Goal: Task Accomplishment & Management: Complete application form

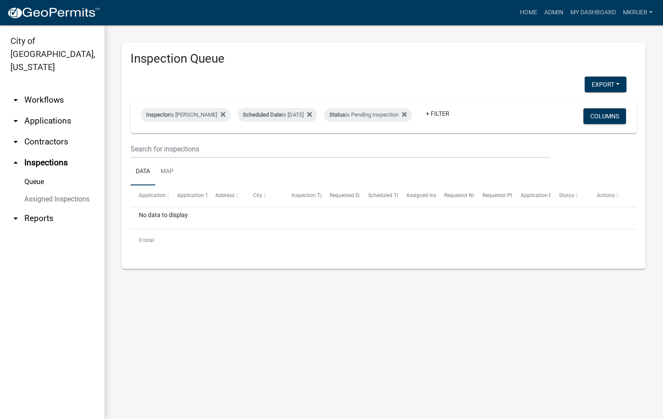
click at [51, 90] on link "arrow_drop_down Workflows" at bounding box center [52, 100] width 104 height 21
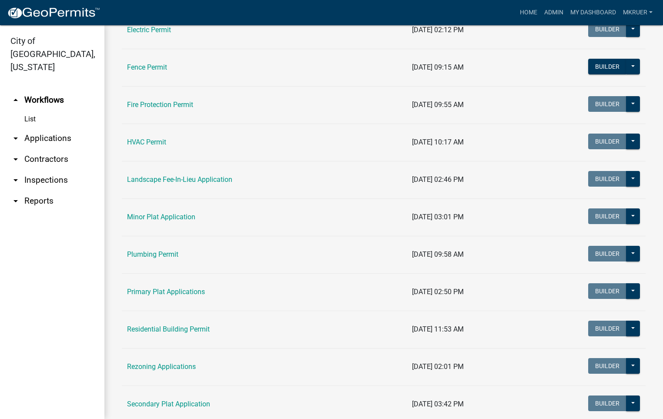
scroll to position [392, 0]
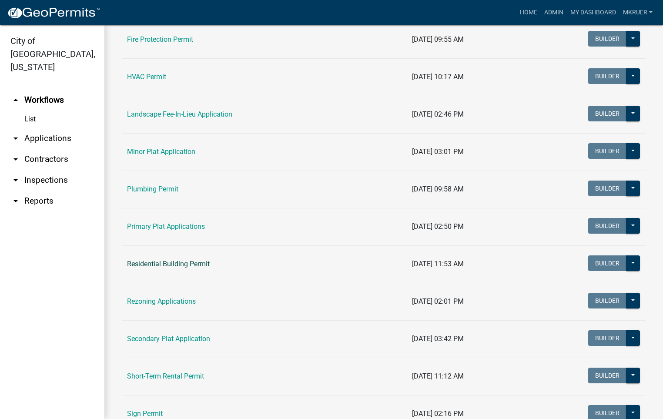
click at [162, 266] on link "Residential Building Permit" at bounding box center [168, 264] width 83 height 8
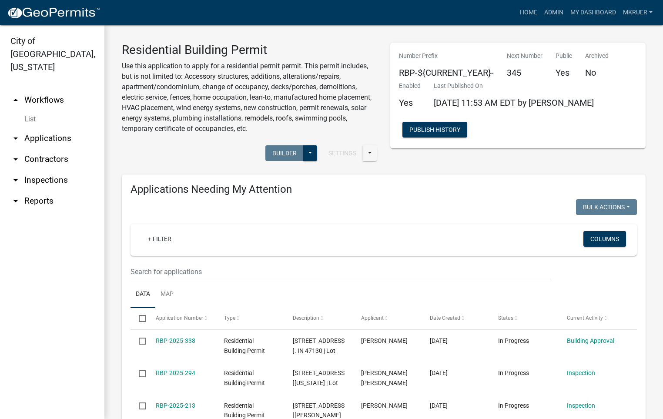
scroll to position [65, 0]
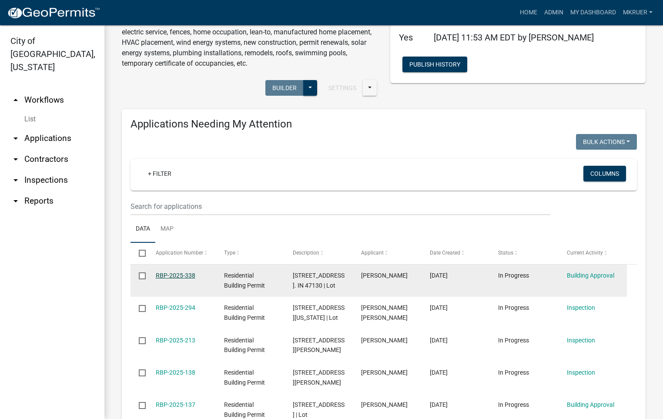
click at [169, 275] on link "RBP-2025-338" at bounding box center [176, 275] width 40 height 7
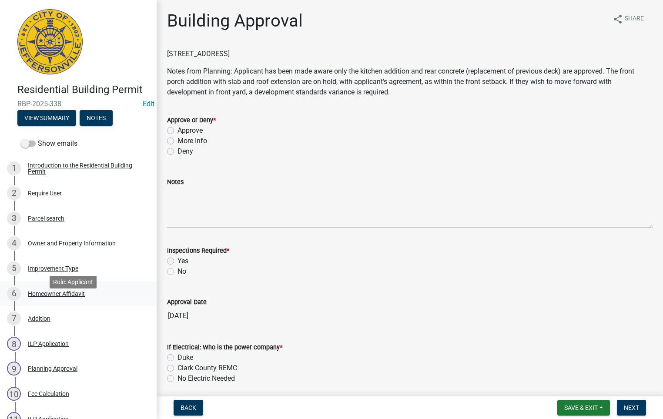
scroll to position [65, 0]
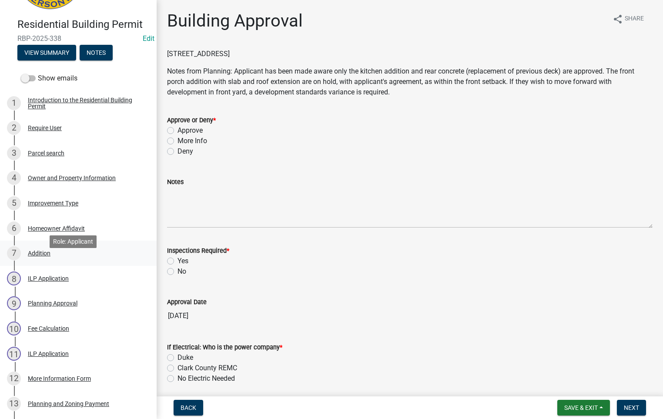
click at [40, 256] on div "Addition" at bounding box center [39, 253] width 23 height 6
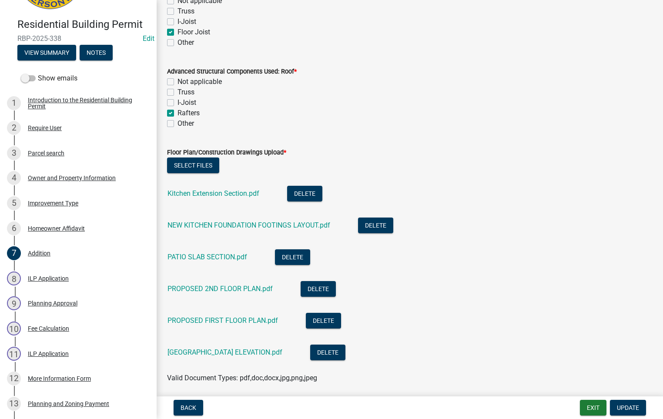
scroll to position [522, 0]
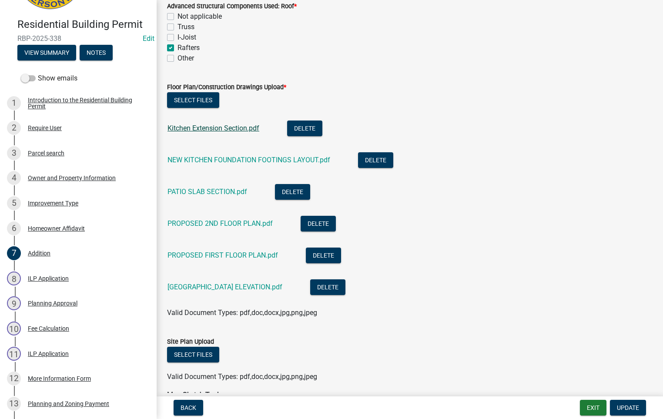
click at [200, 127] on link "Kitchen Extension Section.pdf" at bounding box center [213, 128] width 92 height 8
click at [220, 222] on link "PROPOSED 2ND FLOOR PLAN.pdf" at bounding box center [219, 223] width 105 height 8
click at [50, 206] on div "Improvement Type" at bounding box center [53, 203] width 50 height 6
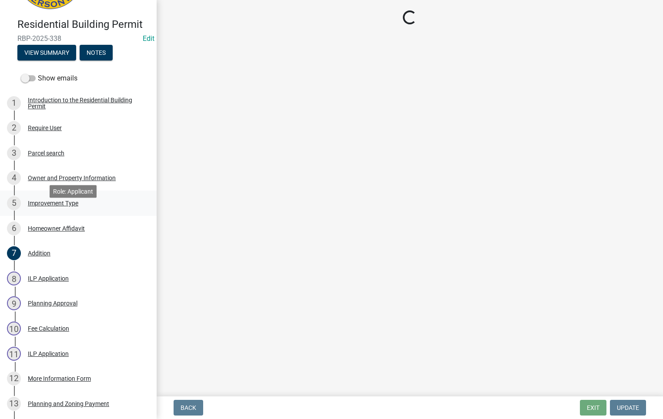
scroll to position [0, 0]
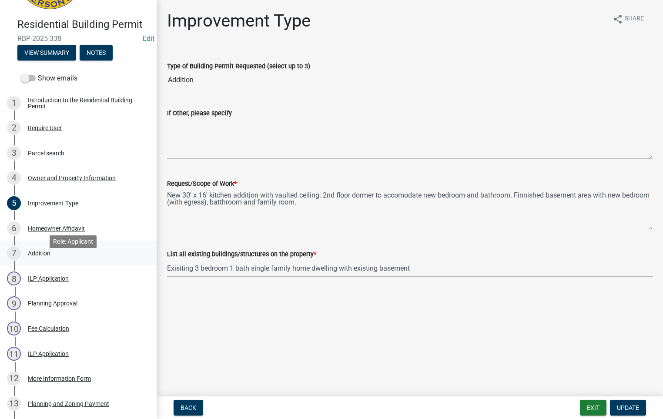
click at [39, 256] on div "Addition" at bounding box center [39, 253] width 23 height 6
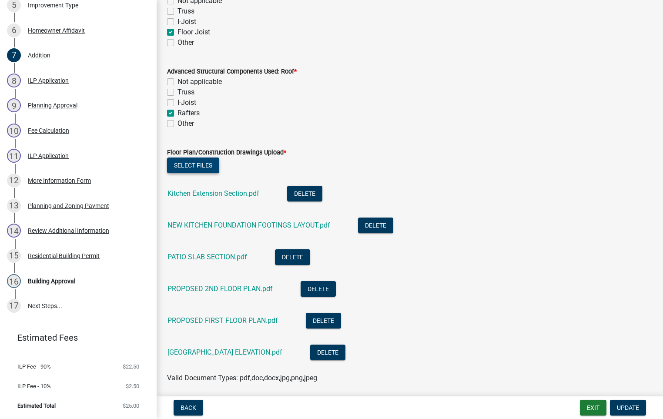
scroll to position [522, 0]
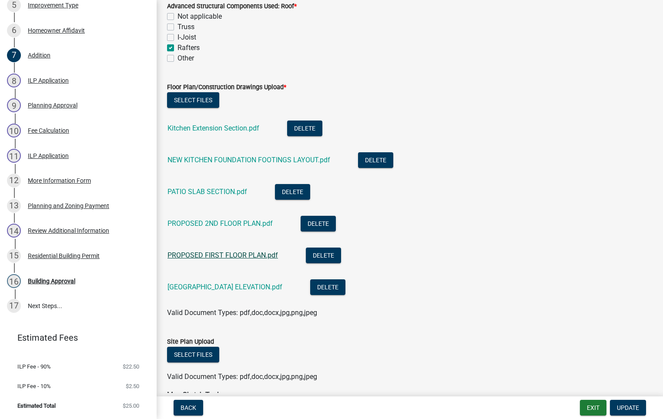
click at [213, 256] on link "PROPOSED FIRST FLOOR PLAN.pdf" at bounding box center [222, 255] width 111 height 8
click at [241, 157] on link "NEW KITCHEN FOUNDATION FOOTINGS LAYOUT.pdf" at bounding box center [248, 160] width 163 height 8
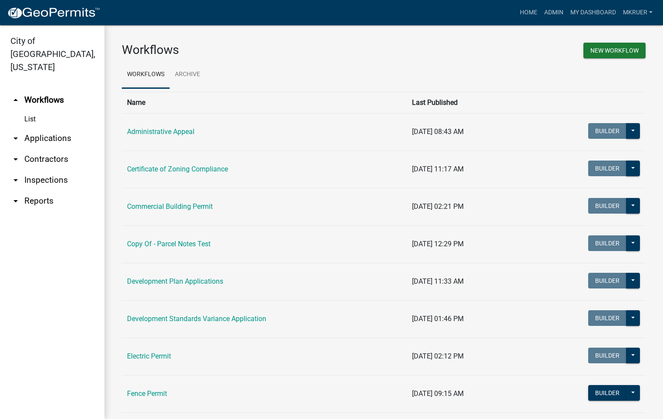
click at [49, 128] on link "arrow_drop_down Applications" at bounding box center [52, 138] width 104 height 21
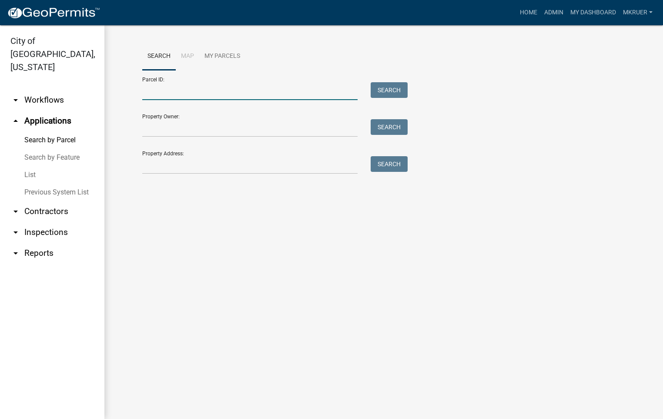
drag, startPoint x: 191, startPoint y: 89, endPoint x: 198, endPoint y: 86, distance: 7.0
click at [192, 89] on input "Parcel ID:" at bounding box center [249, 91] width 215 height 18
type input "10-42-03-900-024.000-039"
click at [359, 194] on div "Search Map My Parcels Parcel ID: 10-42-03-900-024.000-039 Search Property Owner…" at bounding box center [383, 112] width 559 height 174
drag, startPoint x: 224, startPoint y: 89, endPoint x: 127, endPoint y: 84, distance: 97.6
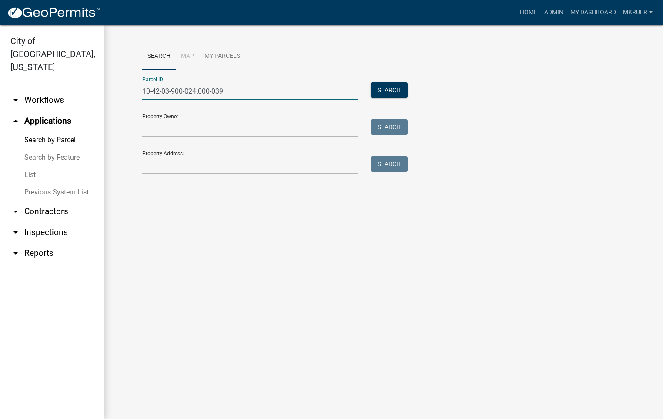
click at [125, 84] on wm-workflow-application-search-view "Search Map My Parcels Parcel ID: 10-42-03-900-024.000-039 Search Property Owner…" at bounding box center [384, 112] width 524 height 139
click at [392, 92] on button "Search" at bounding box center [389, 90] width 37 height 16
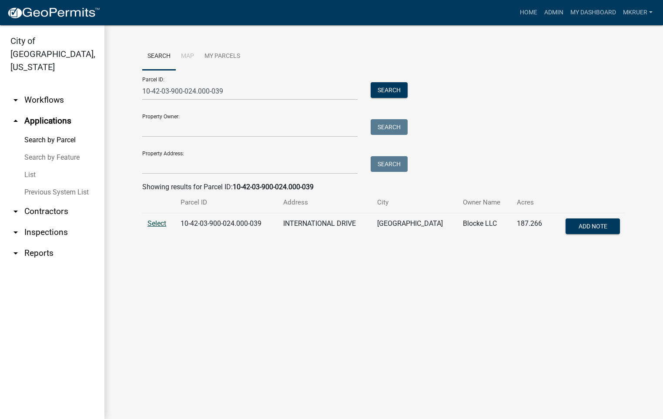
click at [153, 222] on span "Select" at bounding box center [156, 223] width 19 height 8
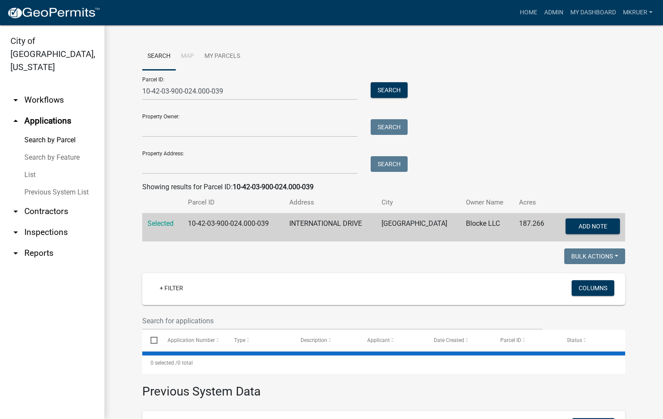
select select "3: 100"
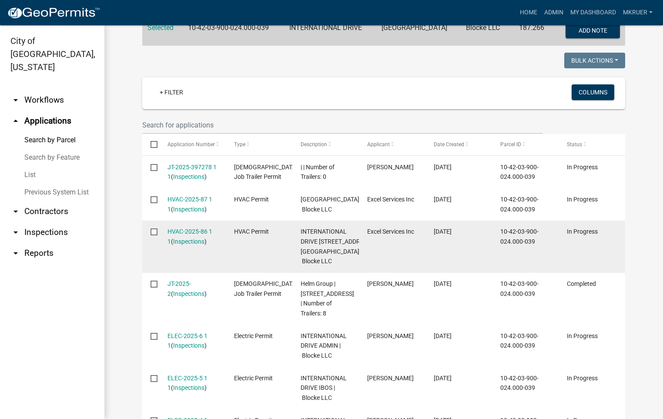
scroll to position [326, 0]
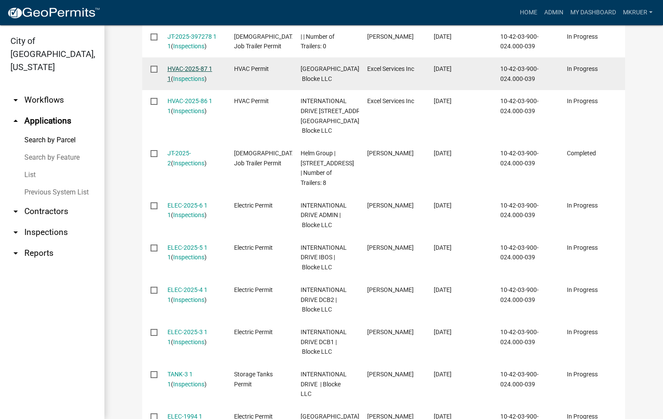
click at [175, 68] on link "HVAC-2025-87 1 1" at bounding box center [189, 73] width 45 height 17
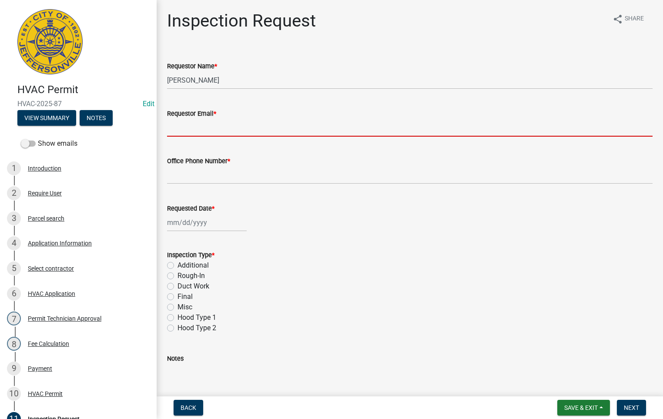
click at [204, 131] on input "Requestor Email *" at bounding box center [410, 128] width 486 height 18
type input "[EMAIL_ADDRESS][DOMAIN_NAME]"
type input "5027731843"
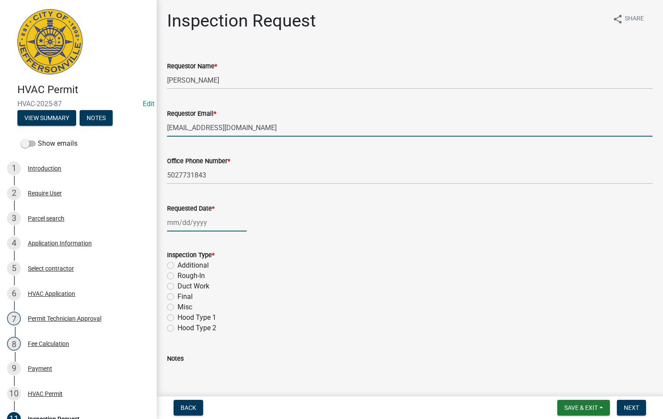
type input "[DATE]"
type input "5027731843"
select select "9"
select select "2025"
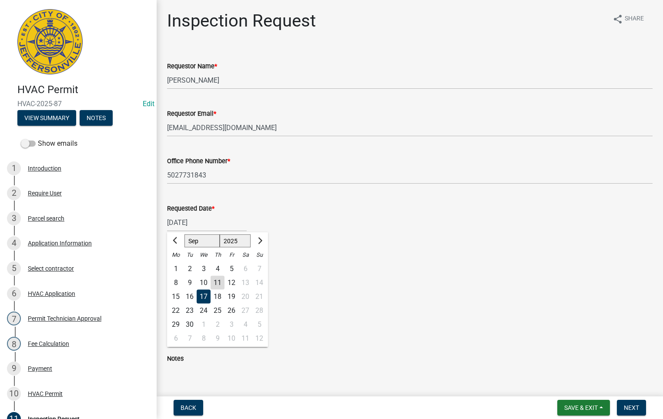
click at [232, 294] on div "19" at bounding box center [231, 297] width 14 height 14
type input "[DATE]"
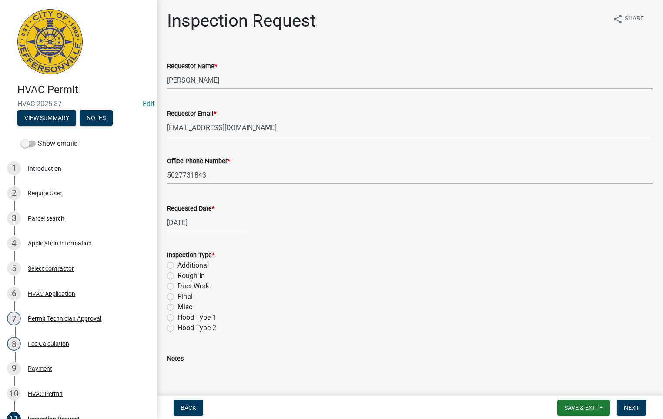
click at [178, 308] on label "Misc" at bounding box center [185, 307] width 15 height 10
click at [178, 308] on input "Misc" at bounding box center [181, 305] width 6 height 6
radio input "true"
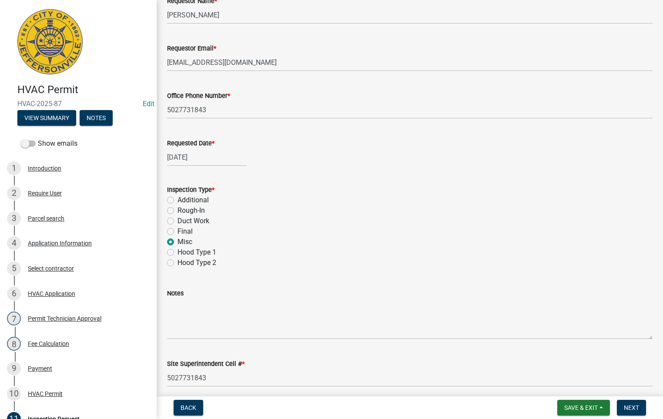
scroll to position [100, 0]
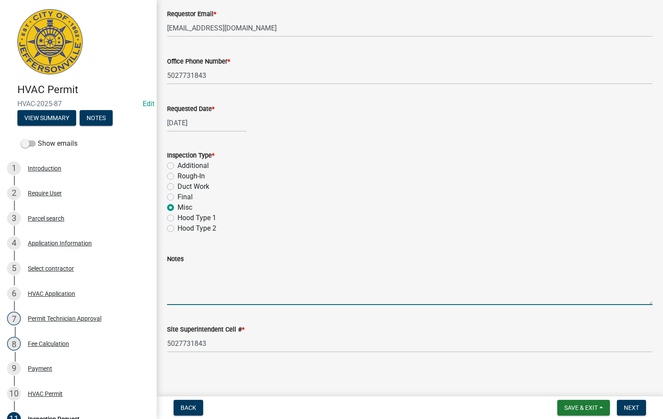
click at [171, 277] on textarea "Notes" at bounding box center [410, 284] width 486 height 41
type textarea "TCO"
click at [628, 408] on span "Next" at bounding box center [631, 407] width 15 height 7
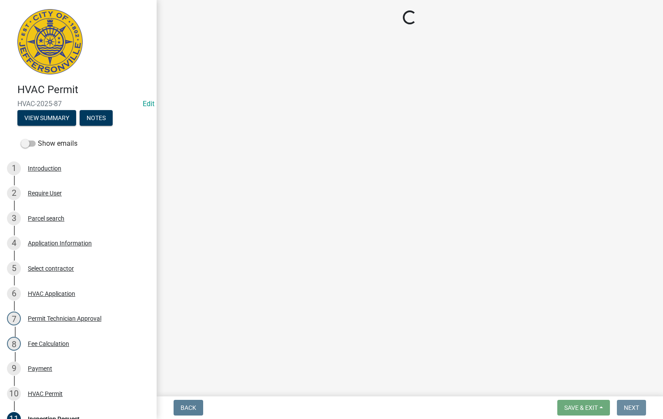
scroll to position [0, 0]
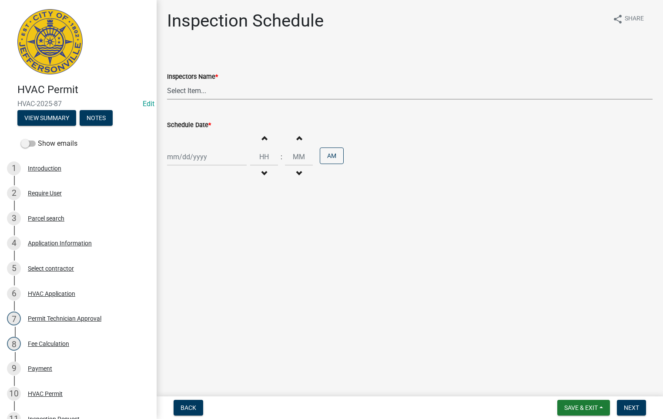
click at [203, 87] on select "Select Item... [PERSON_NAME] ([PERSON_NAME]) [PERSON_NAME] ([PERSON_NAME]) mkru…" at bounding box center [410, 91] width 486 height 18
select select "13c97fbc-c819-4cee-844a-0db3d3c4db95"
click at [167, 82] on select "Select Item... [PERSON_NAME] ([PERSON_NAME]) [PERSON_NAME] ([PERSON_NAME]) mkru…" at bounding box center [410, 91] width 486 height 18
click at [198, 153] on div at bounding box center [207, 157] width 80 height 18
select select "9"
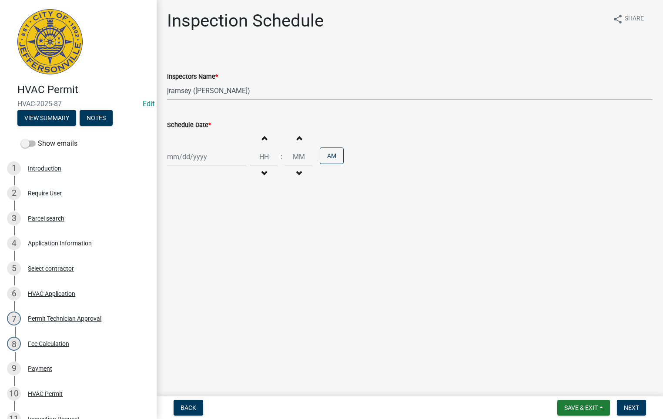
select select "2025"
click at [232, 215] on div "12" at bounding box center [231, 218] width 14 height 14
type input "[DATE]"
click at [262, 171] on span "button" at bounding box center [264, 173] width 4 height 7
type input "11"
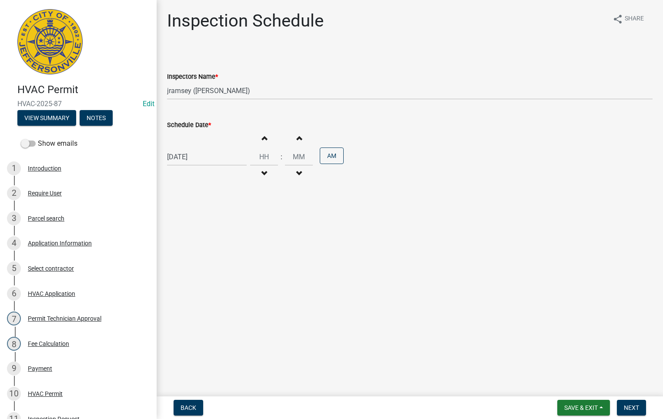
type input "00"
click at [262, 171] on span "button" at bounding box center [264, 173] width 4 height 7
type input "10"
click at [326, 158] on button "PM" at bounding box center [332, 155] width 24 height 17
click at [632, 405] on span "Next" at bounding box center [631, 407] width 15 height 7
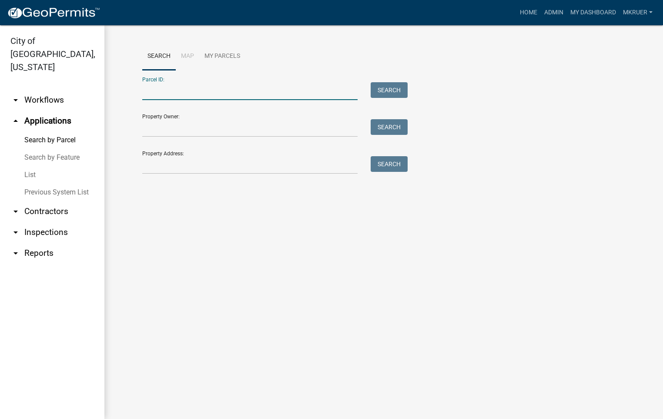
paste input "10-42-03-900-024.000-039"
type input "10-42-03-900-024.000-039"
click at [392, 91] on button "Search" at bounding box center [389, 90] width 37 height 16
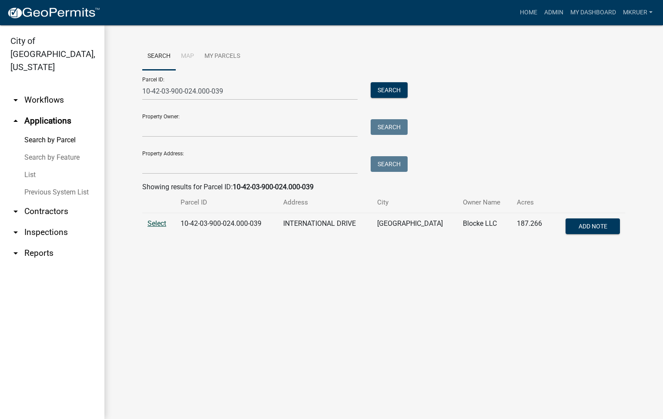
click at [158, 221] on span "Select" at bounding box center [156, 223] width 19 height 8
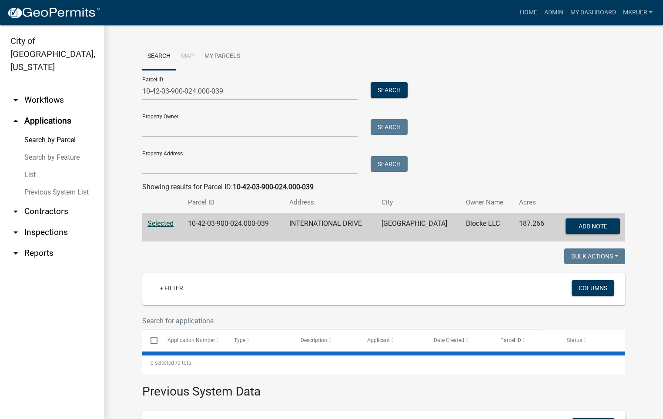
select select "3: 100"
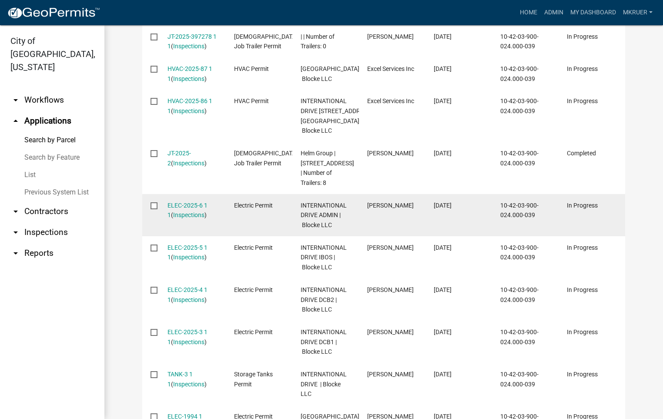
scroll to position [392, 0]
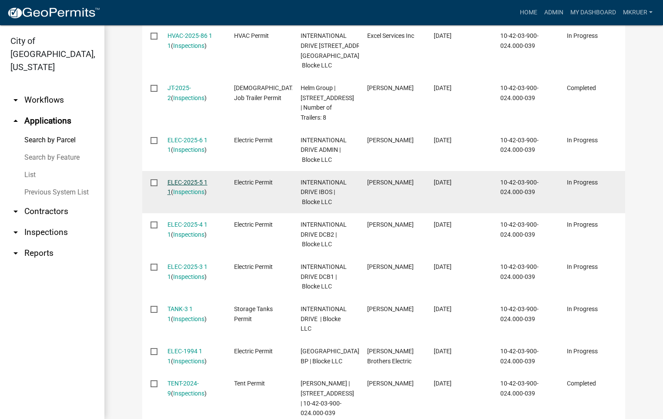
click at [179, 196] on link "ELEC-2025-5 1 1" at bounding box center [187, 187] width 40 height 17
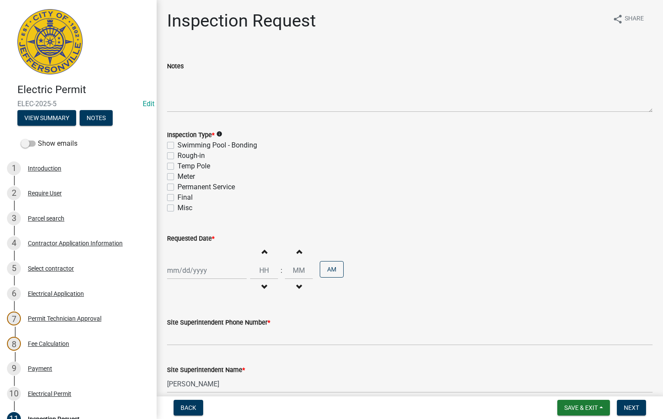
click at [178, 208] on label "Misc" at bounding box center [185, 208] width 15 height 10
click at [178, 208] on input "Misc" at bounding box center [181, 206] width 6 height 6
checkbox input "true"
checkbox input "false"
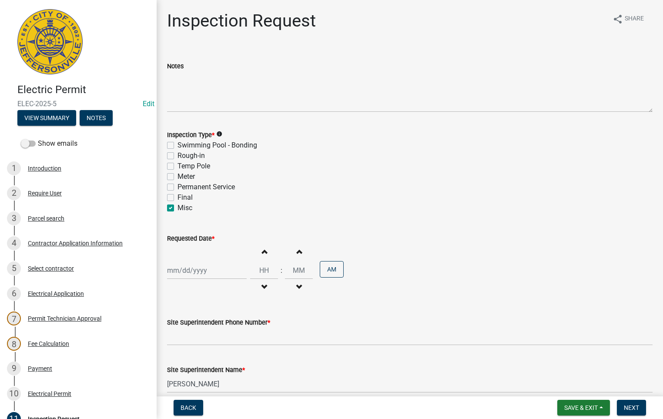
checkbox input "false"
checkbox input "true"
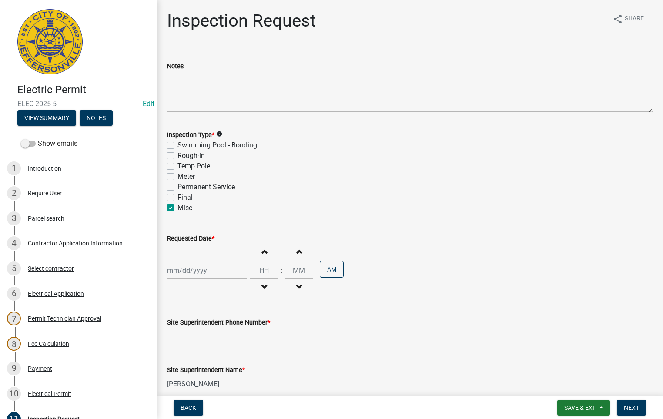
click at [202, 271] on div at bounding box center [207, 270] width 80 height 18
select select "9"
select select "2025"
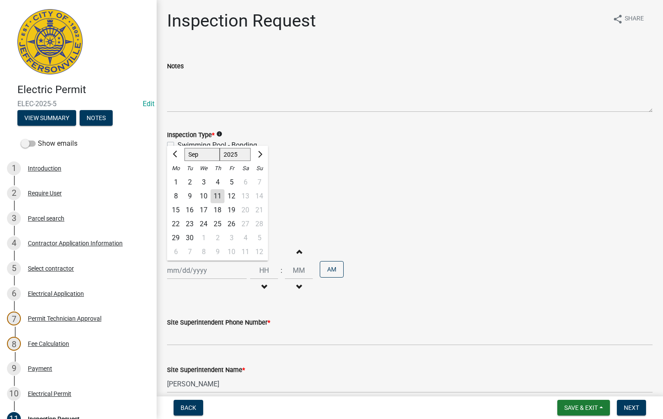
click at [234, 196] on div "12" at bounding box center [231, 196] width 14 height 14
type input "[DATE]"
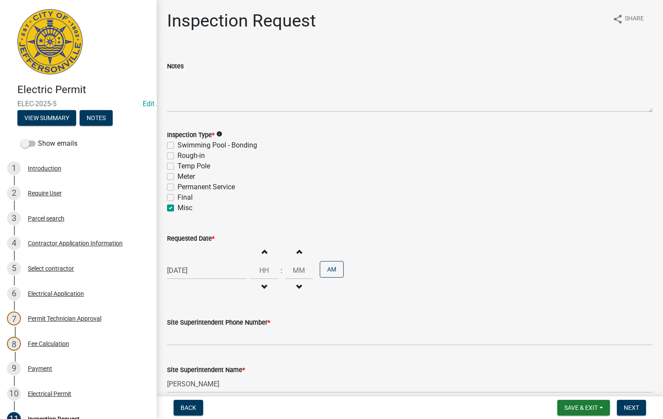
click at [262, 285] on span "button" at bounding box center [264, 287] width 4 height 7
type input "11"
type input "00"
click at [262, 285] on span "button" at bounding box center [264, 287] width 4 height 7
type input "10"
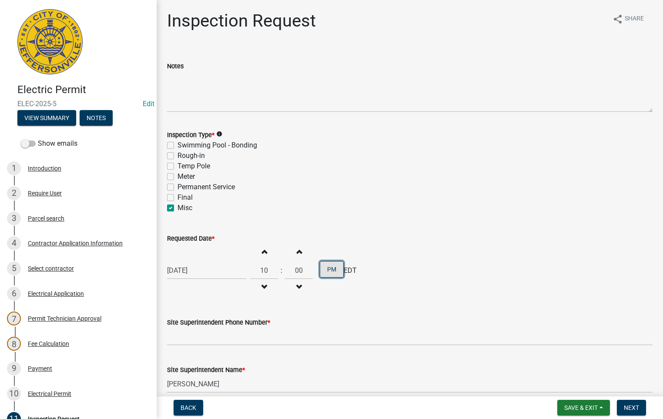
click at [328, 269] on button "PM" at bounding box center [332, 269] width 24 height 17
click at [636, 405] on span "Next" at bounding box center [631, 407] width 15 height 7
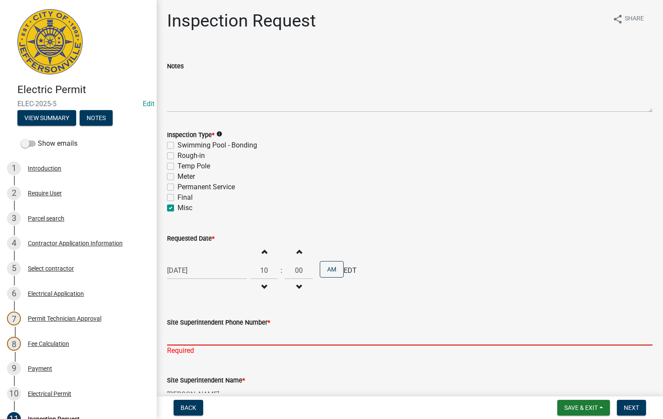
click at [255, 335] on input "Site Superintendent Phone Number *" at bounding box center [410, 337] width 486 height 18
type input "5027731843"
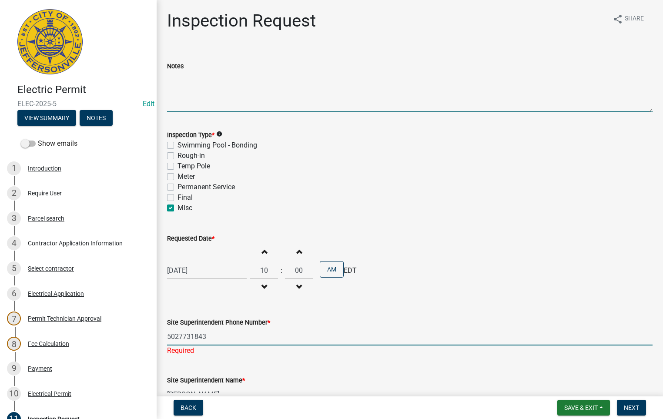
type textarea "TCO"
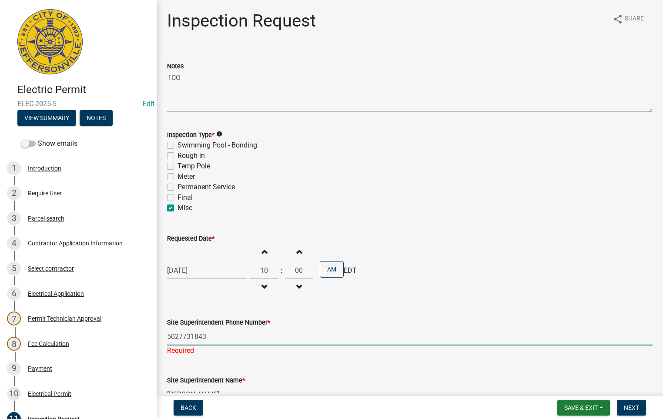
type input "[EMAIL_ADDRESS][DOMAIN_NAME]"
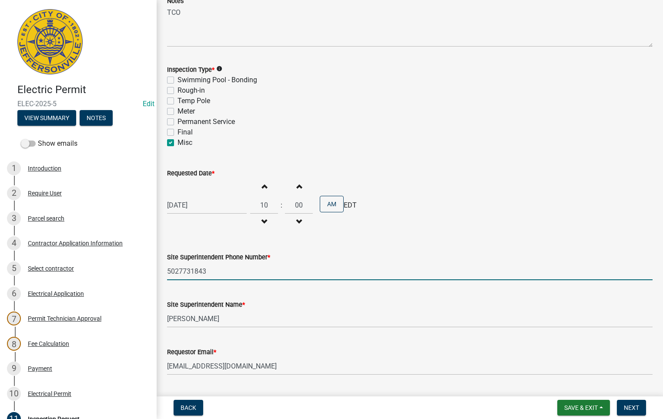
scroll to position [88, 0]
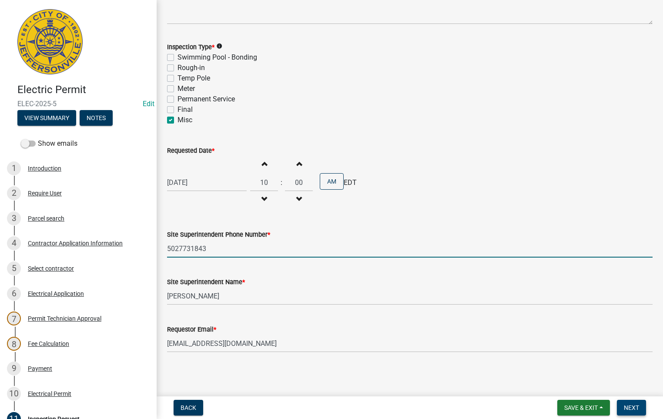
click at [633, 407] on span "Next" at bounding box center [631, 407] width 15 height 7
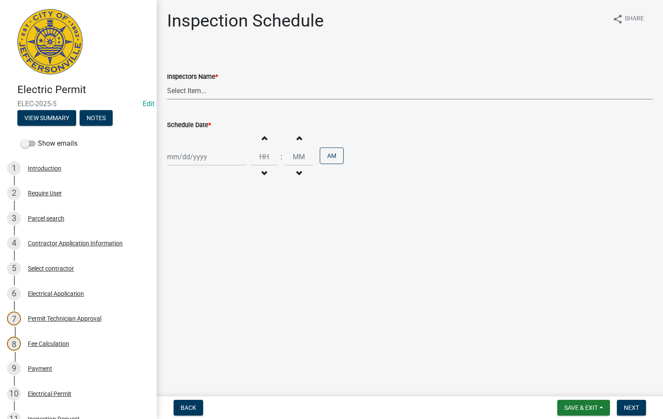
click at [194, 90] on select "Select Item... [PERSON_NAME] ([PERSON_NAME]) [PERSON_NAME] ([PERSON_NAME]) mkru…" at bounding box center [410, 91] width 486 height 18
select select "fdb3bcc6-ce93-4663-8a18-5c08884dd177"
click at [167, 82] on select "Select Item... [PERSON_NAME] ([PERSON_NAME]) [PERSON_NAME] ([PERSON_NAME]) mkru…" at bounding box center [410, 91] width 486 height 18
click at [187, 157] on div at bounding box center [207, 157] width 80 height 18
select select "9"
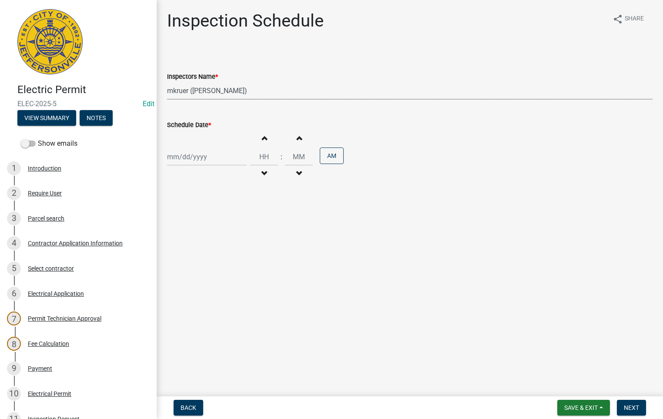
select select "2025"
click at [233, 218] on div "12" at bounding box center [231, 218] width 14 height 14
type input "[DATE]"
click at [262, 175] on span "button" at bounding box center [264, 173] width 4 height 7
type input "11"
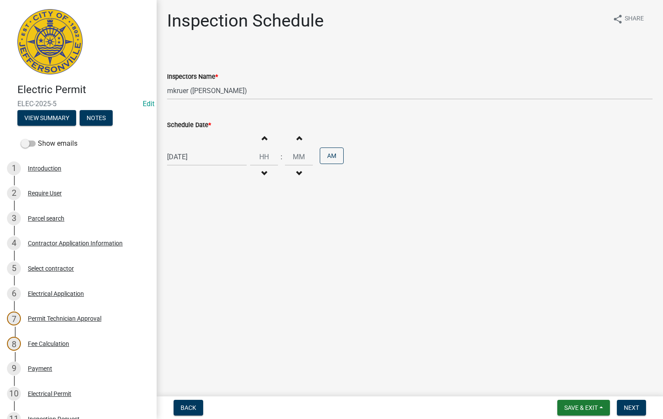
type input "00"
click at [262, 175] on span "button" at bounding box center [264, 173] width 4 height 7
type input "10"
click at [327, 156] on button "PM" at bounding box center [332, 155] width 24 height 17
click at [632, 405] on span "Next" at bounding box center [631, 407] width 15 height 7
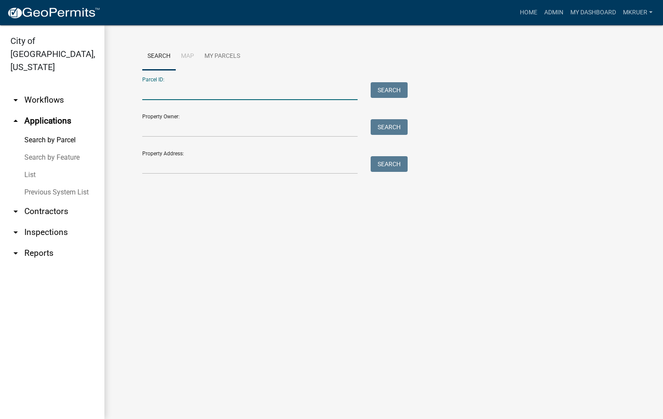
paste input "10-42-03-900-024.000-039"
type input "10-42-03-900-024.000-039"
click at [392, 91] on button "Search" at bounding box center [389, 90] width 37 height 16
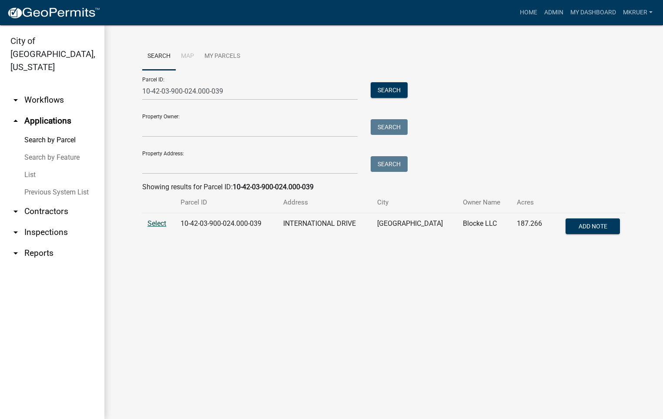
click at [158, 222] on span "Select" at bounding box center [156, 223] width 19 height 8
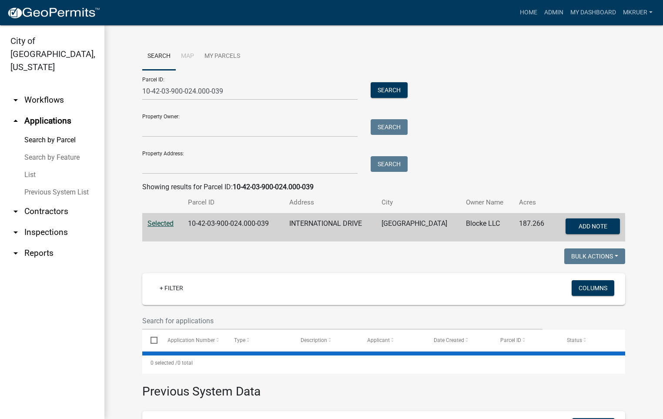
select select "3: 100"
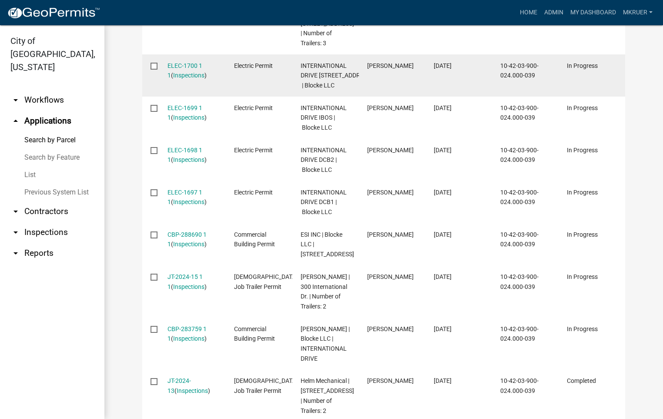
scroll to position [1566, 0]
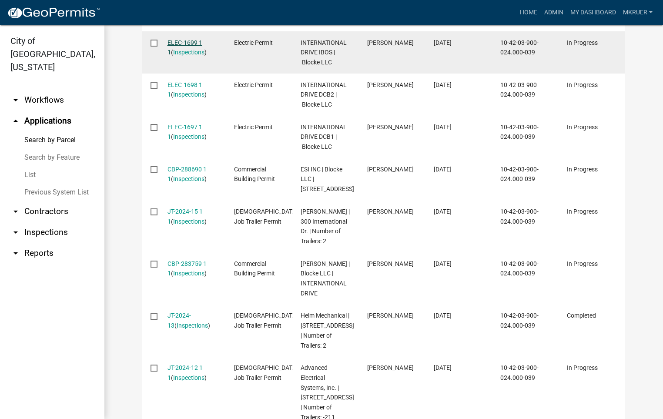
click at [173, 56] on link "ELEC-1699 1 1" at bounding box center [184, 47] width 35 height 17
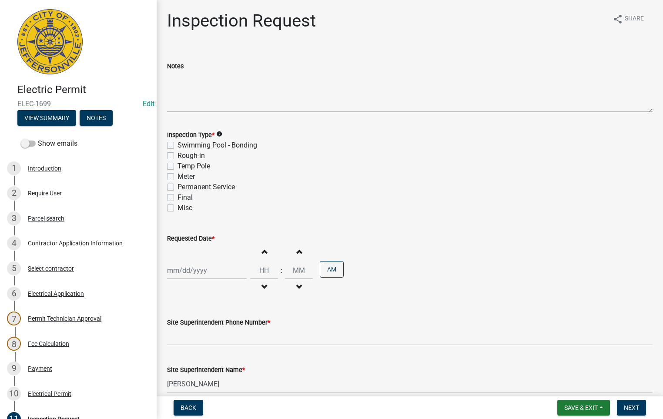
click at [178, 208] on label "Misc" at bounding box center [185, 208] width 15 height 10
click at [178, 208] on input "Misc" at bounding box center [181, 206] width 6 height 6
checkbox input "true"
checkbox input "false"
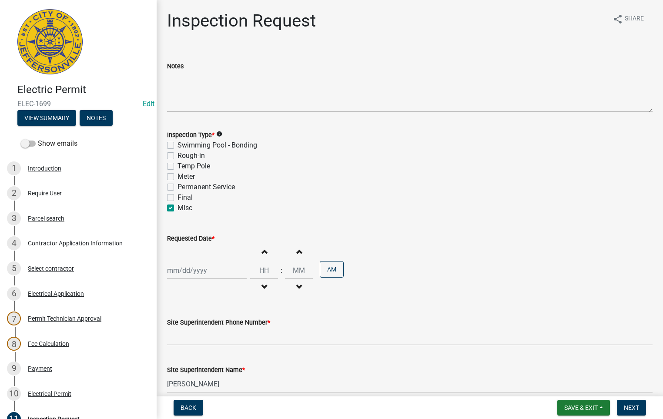
checkbox input "false"
checkbox input "true"
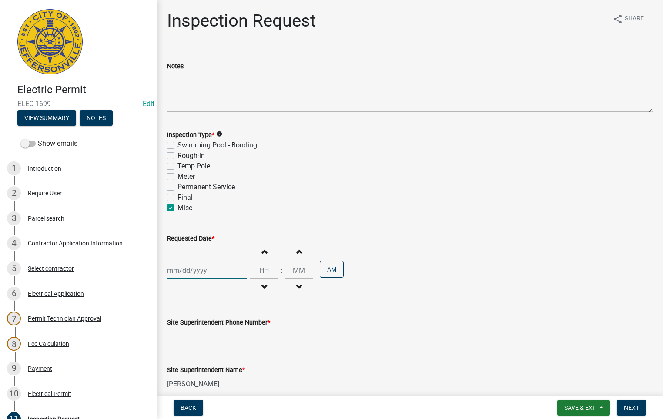
click at [204, 269] on div at bounding box center [207, 270] width 80 height 18
select select "9"
select select "2025"
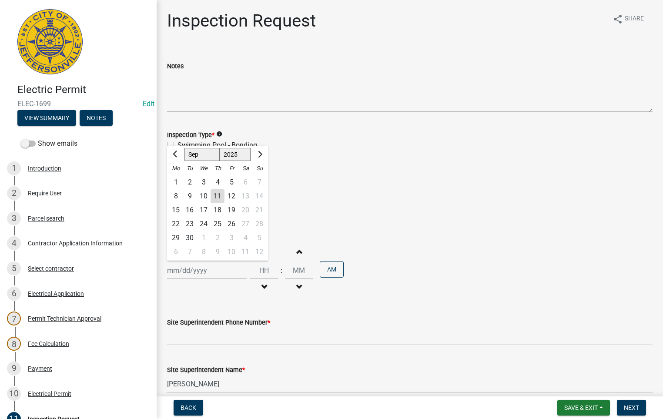
click at [230, 195] on div "12" at bounding box center [231, 196] width 14 height 14
type input "[DATE]"
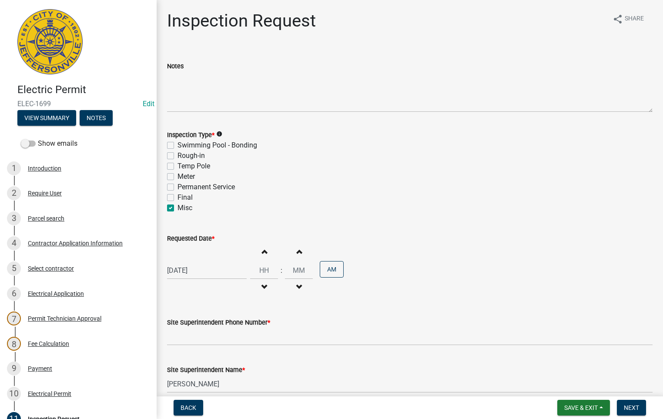
select select "9"
select select "2025"
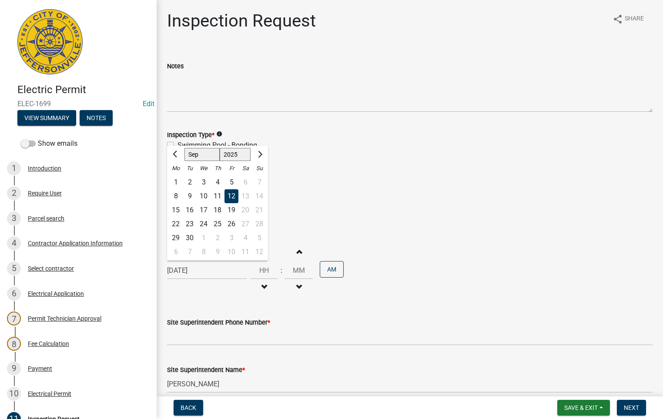
click at [206, 269] on input "[DATE]" at bounding box center [207, 270] width 80 height 18
click at [262, 286] on span "button" at bounding box center [264, 287] width 4 height 7
type input "11"
type input "00"
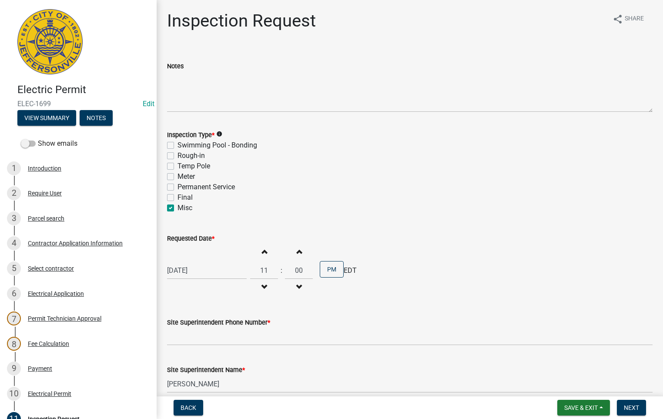
click at [262, 286] on span "button" at bounding box center [264, 287] width 4 height 7
type input "10"
click at [325, 271] on button "PM" at bounding box center [332, 269] width 24 height 17
click at [630, 405] on span "Next" at bounding box center [631, 407] width 15 height 7
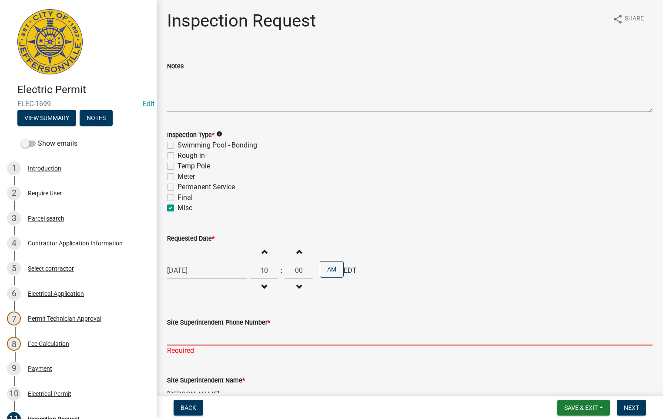
click at [222, 337] on input "Site Superintendent Phone Number *" at bounding box center [410, 337] width 486 height 18
type input "5027731843"
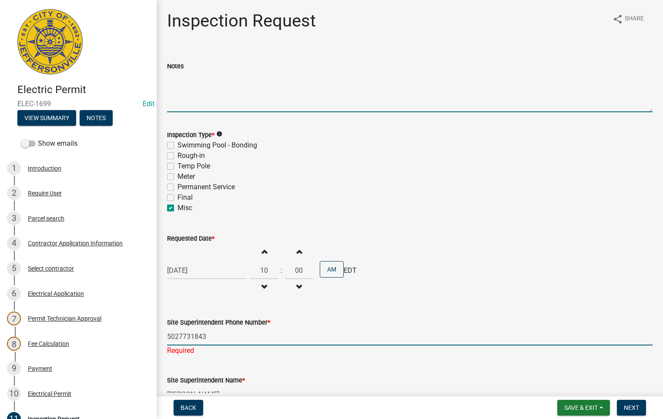
type input "[EMAIL_ADDRESS][DOMAIN_NAME]"
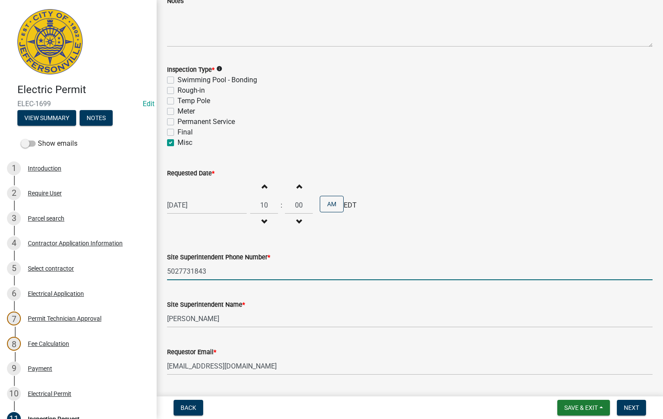
scroll to position [88, 0]
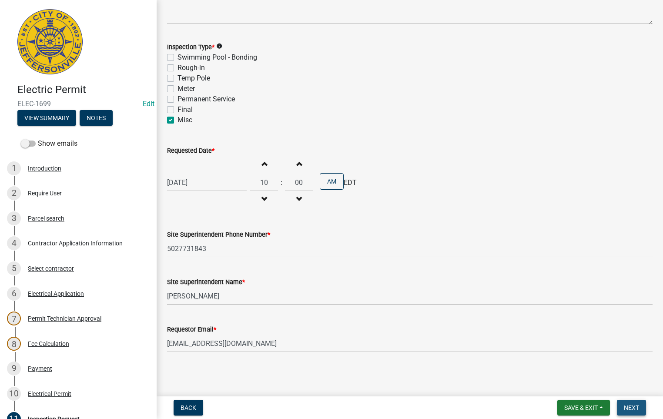
click at [631, 406] on span "Next" at bounding box center [631, 407] width 15 height 7
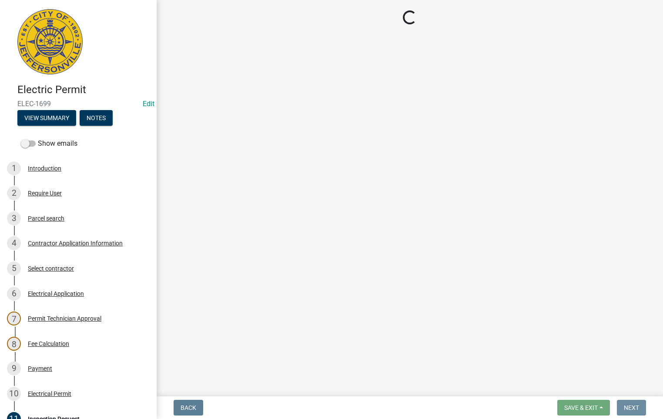
scroll to position [0, 0]
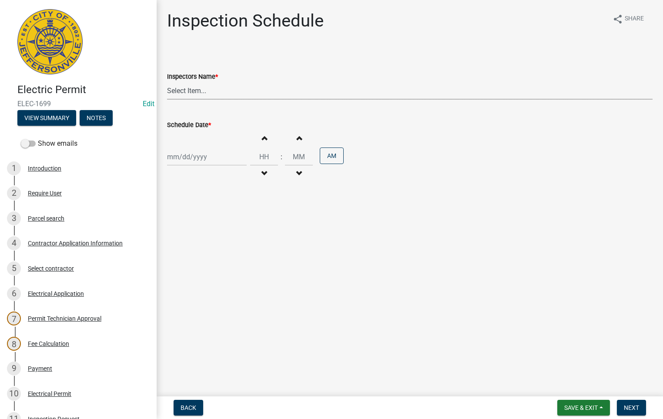
click at [194, 88] on select "Select Item... [PERSON_NAME] ([PERSON_NAME]) [PERSON_NAME] ([PERSON_NAME]) mkru…" at bounding box center [410, 91] width 486 height 18
select select "fdb3bcc6-ce93-4663-8a18-5c08884dd177"
click at [167, 82] on select "Select Item... [PERSON_NAME] ([PERSON_NAME]) [PERSON_NAME] ([PERSON_NAME]) mkru…" at bounding box center [410, 91] width 486 height 18
click at [204, 157] on div at bounding box center [207, 157] width 80 height 18
select select "9"
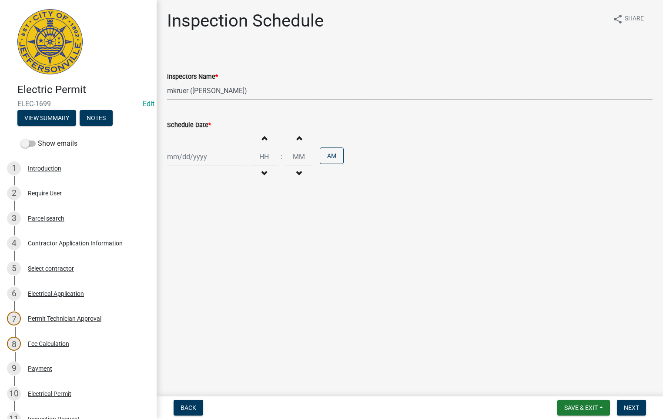
select select "2025"
click at [231, 215] on div "12" at bounding box center [231, 218] width 14 height 14
type input "[DATE]"
click at [262, 175] on span "button" at bounding box center [264, 173] width 4 height 7
type input "11"
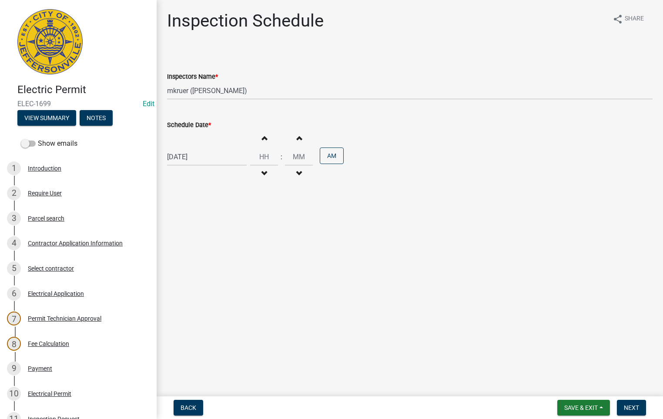
type input "00"
click at [262, 175] on span "button" at bounding box center [264, 173] width 4 height 7
type input "10"
click at [329, 154] on button "PM" at bounding box center [332, 155] width 24 height 17
click at [634, 405] on span "Next" at bounding box center [631, 407] width 15 height 7
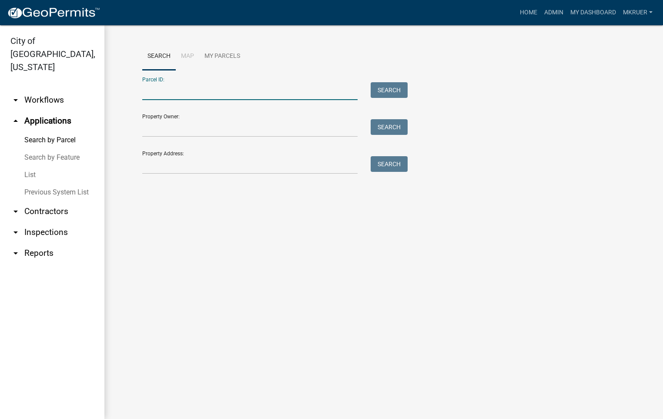
paste input "10-42-03-900-024.000-039"
type input "10-42-03-900-024.000-039"
click at [391, 89] on button "Search" at bounding box center [389, 90] width 37 height 16
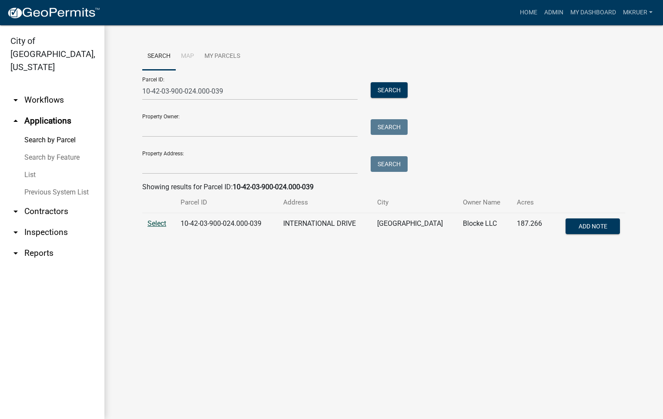
click at [163, 221] on span "Select" at bounding box center [156, 223] width 19 height 8
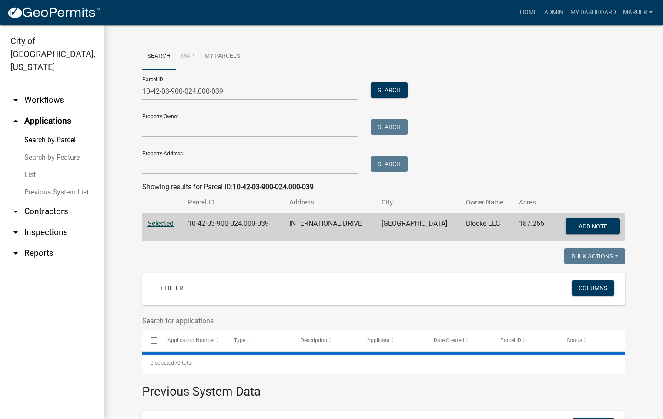
select select "3: 100"
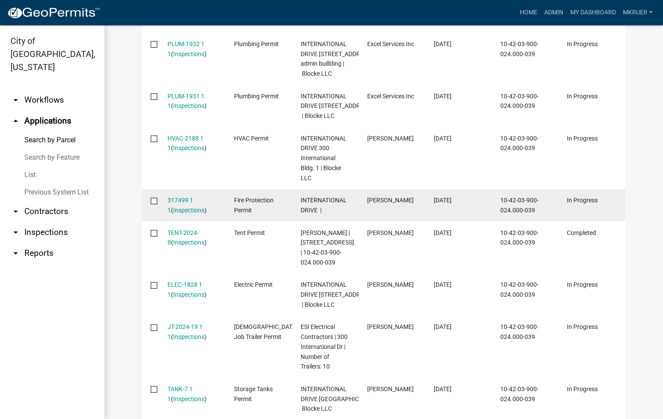
scroll to position [848, 0]
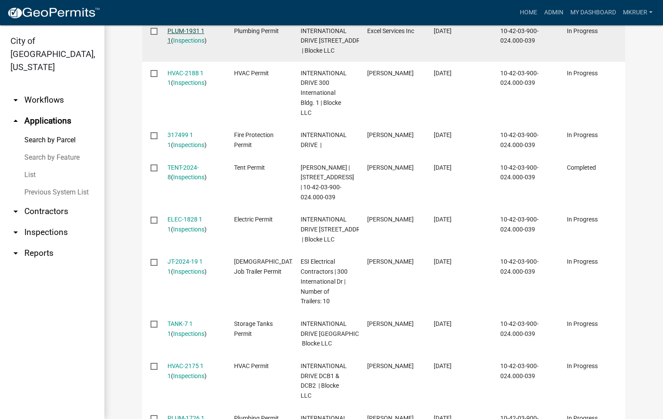
click at [180, 44] on link "PLUM-1931 1 1" at bounding box center [185, 35] width 37 height 17
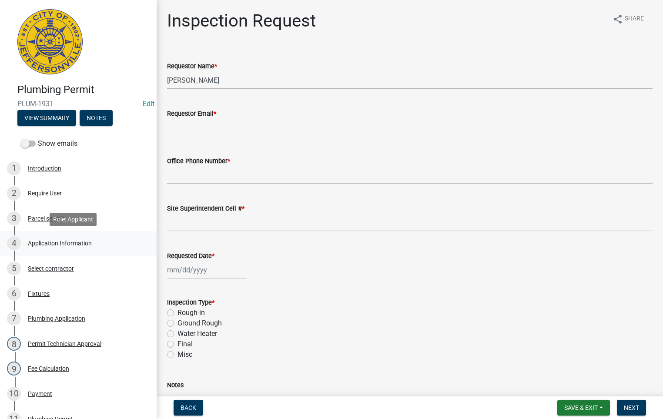
click at [50, 243] on div "Application Information" at bounding box center [60, 243] width 64 height 6
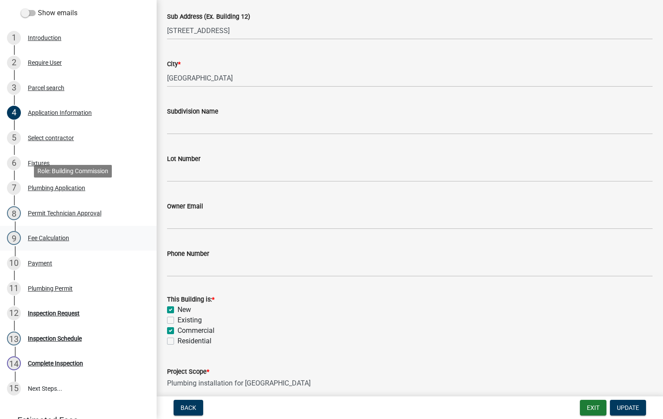
scroll to position [174, 0]
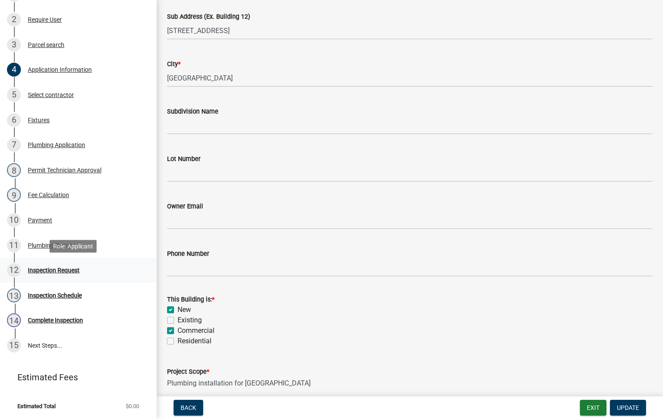
click at [47, 270] on div "Inspection Request" at bounding box center [54, 270] width 52 height 6
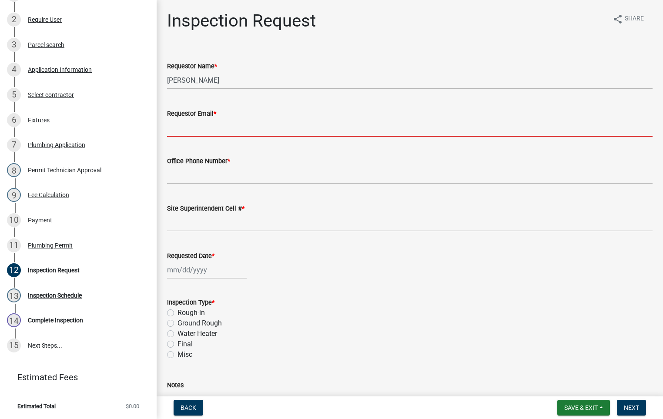
click at [195, 123] on input "Requestor Email *" at bounding box center [410, 128] width 486 height 18
type input "[EMAIL_ADDRESS][DOMAIN_NAME]"
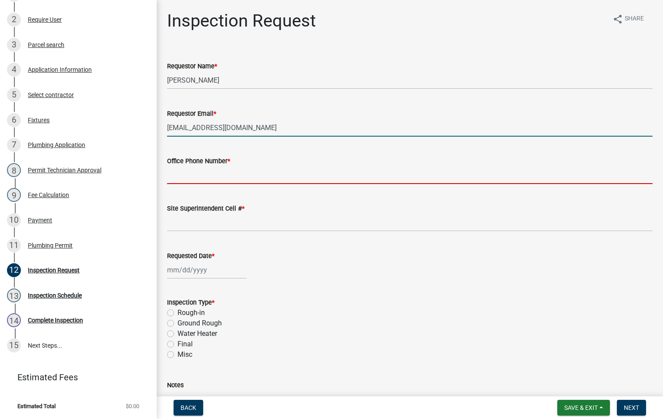
type input "5027731843"
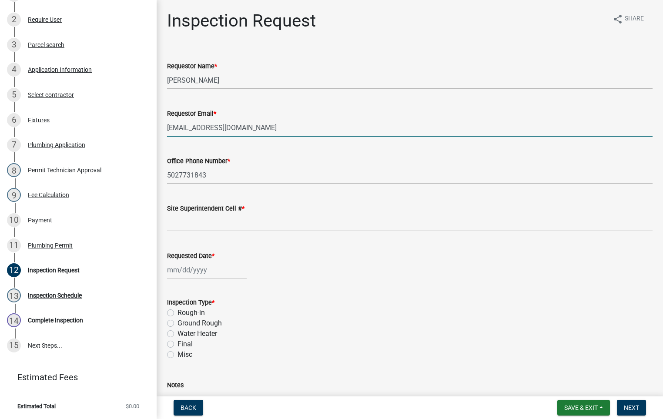
type input "5027731843"
type input "[DATE]"
select select "9"
select select "2025"
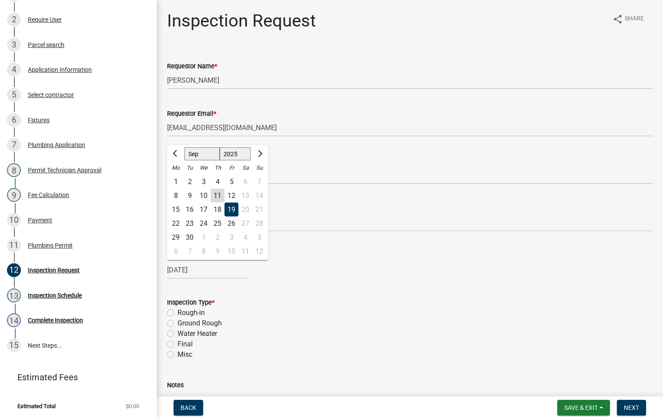
click at [232, 194] on div "12" at bounding box center [231, 196] width 14 height 14
type input "[DATE]"
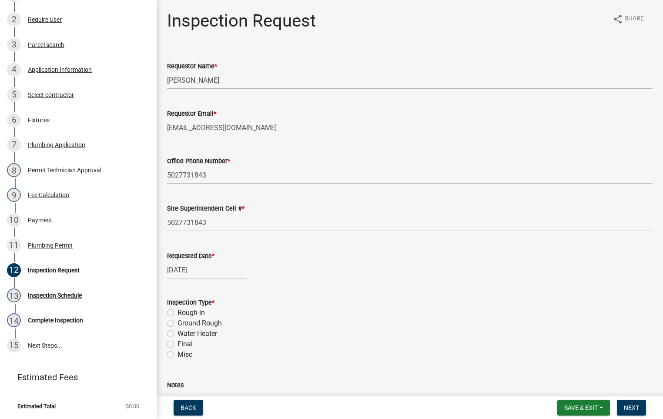
click at [178, 354] on label "Misc" at bounding box center [185, 354] width 15 height 10
click at [178, 354] on input "Misc" at bounding box center [181, 352] width 6 height 6
radio input "true"
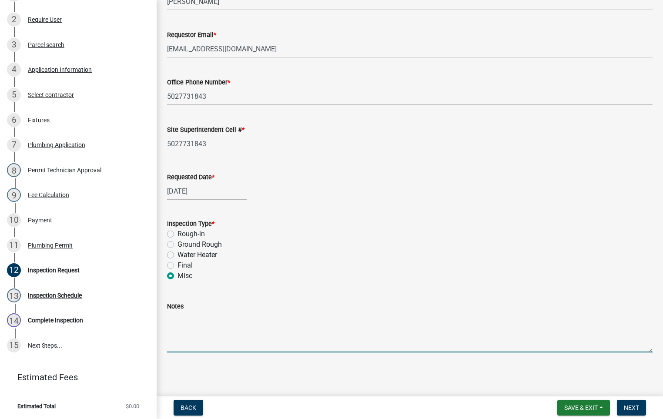
click at [183, 327] on textarea "Notes" at bounding box center [410, 332] width 486 height 41
type textarea "TCO"
click at [632, 405] on span "Next" at bounding box center [631, 407] width 15 height 7
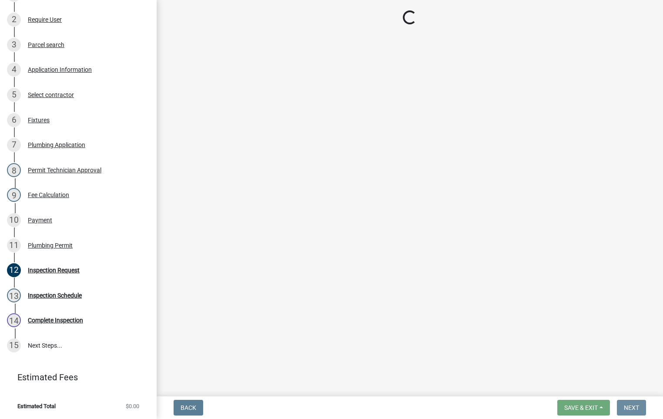
scroll to position [0, 0]
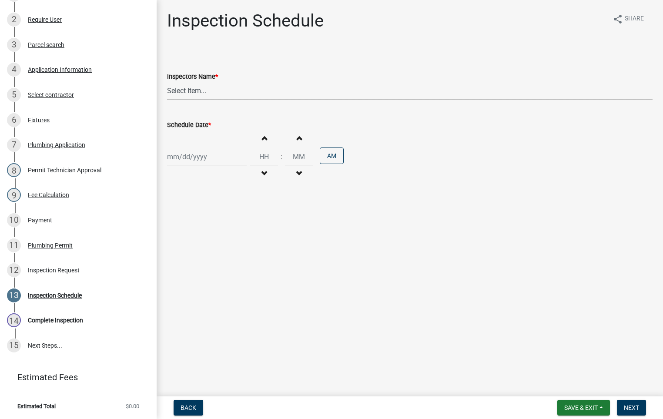
click at [194, 88] on select "Select Item... [PERSON_NAME] ([PERSON_NAME]) [PERSON_NAME] ([PERSON_NAME]) mkru…" at bounding box center [410, 91] width 486 height 18
select select "13c97fbc-c819-4cee-844a-0db3d3c4db95"
click at [167, 82] on select "Select Item... [PERSON_NAME] ([PERSON_NAME]) [PERSON_NAME] ([PERSON_NAME]) mkru…" at bounding box center [410, 91] width 486 height 18
click at [191, 158] on div at bounding box center [207, 157] width 80 height 18
select select "9"
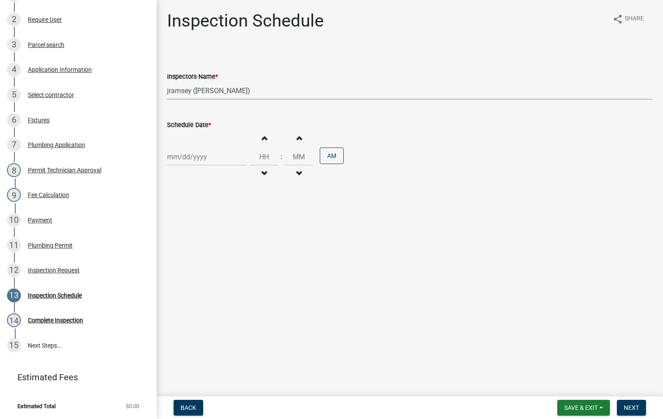
select select "2025"
click at [231, 217] on div "12" at bounding box center [231, 218] width 14 height 14
type input "[DATE]"
click at [262, 171] on span "button" at bounding box center [264, 173] width 4 height 7
type input "11"
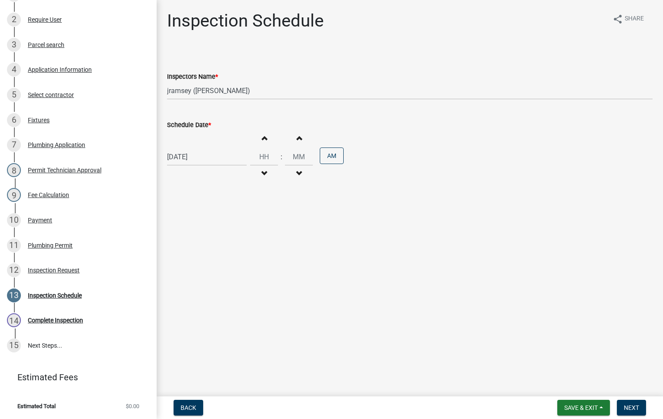
type input "00"
click at [262, 171] on span "button" at bounding box center [264, 173] width 4 height 7
type input "10"
click at [329, 156] on button "PM" at bounding box center [332, 155] width 24 height 17
click at [624, 406] on span "Next" at bounding box center [631, 407] width 15 height 7
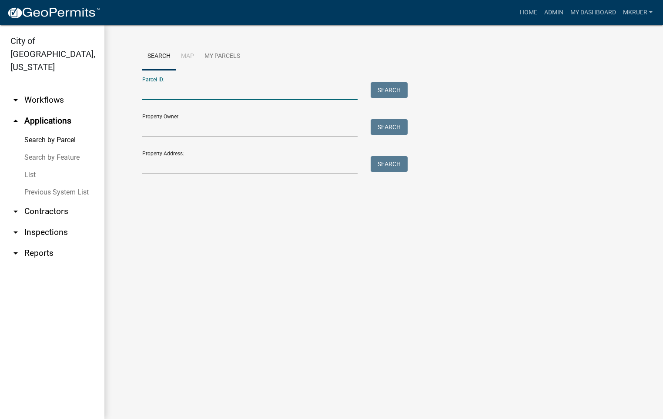
paste input "10-42-03-900-024.000-039"
type input "10-42-03-900-024.000-039"
click at [386, 86] on button "Search" at bounding box center [389, 90] width 37 height 16
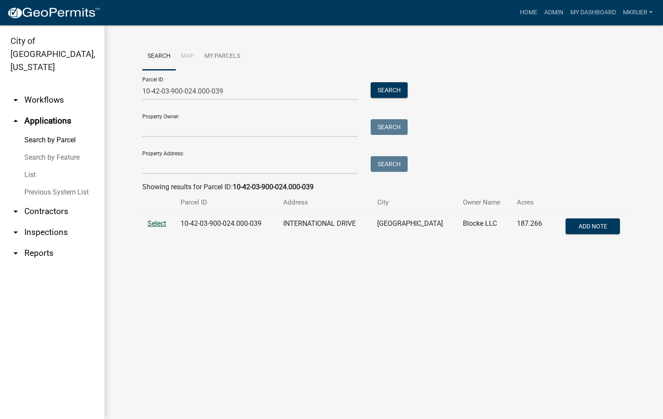
click at [156, 223] on span "Select" at bounding box center [156, 223] width 19 height 8
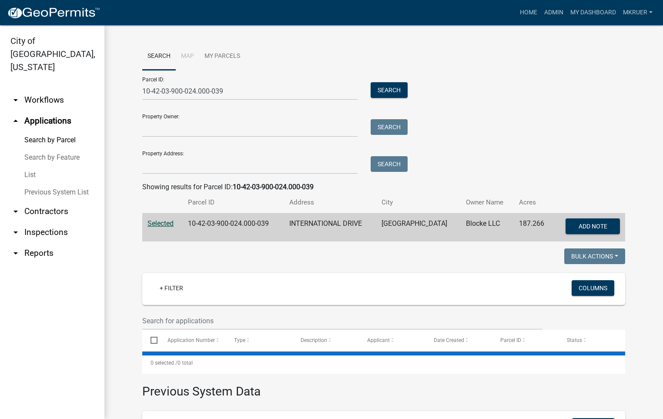
select select "3: 100"
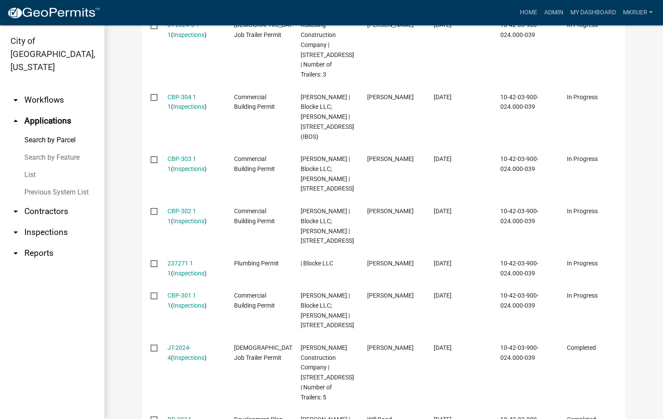
scroll to position [2088, 0]
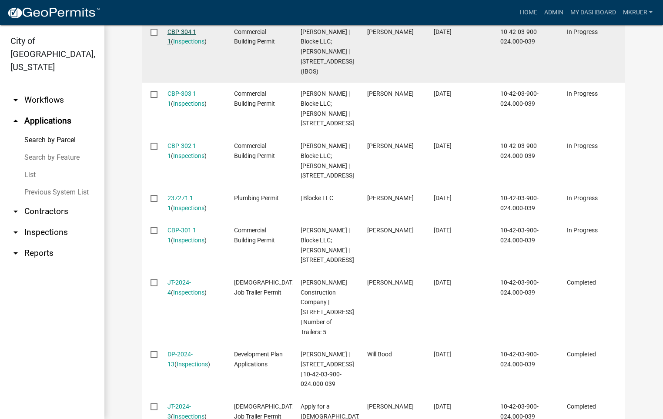
click at [177, 45] on link "CBP-304 1 1" at bounding box center [181, 36] width 29 height 17
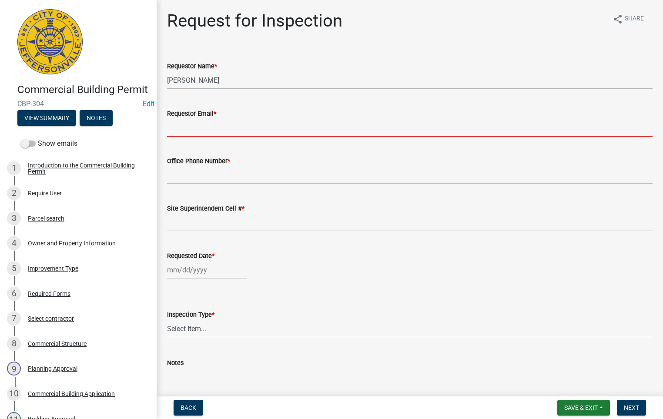
click at [208, 129] on input "Requestor Email *" at bounding box center [410, 128] width 486 height 18
type input "[EMAIL_ADDRESS][DOMAIN_NAME]"
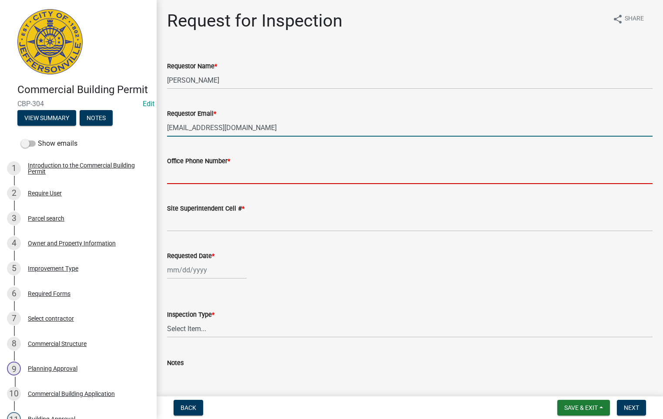
type input "5027731843"
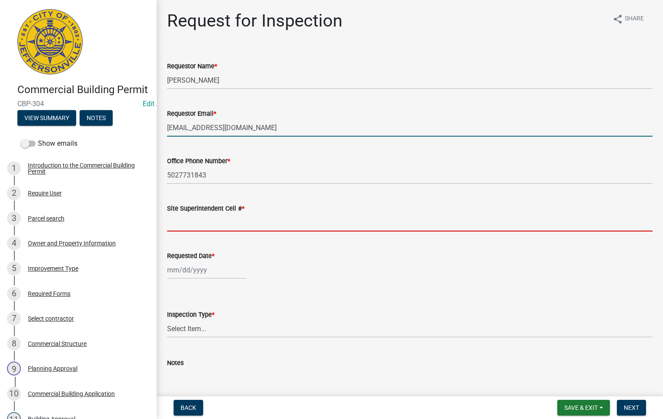
type input "5027731843"
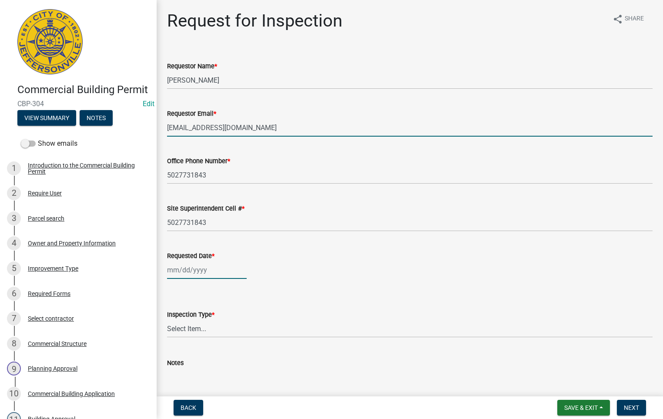
type input "[DATE]"
select select "9"
select select "2025"
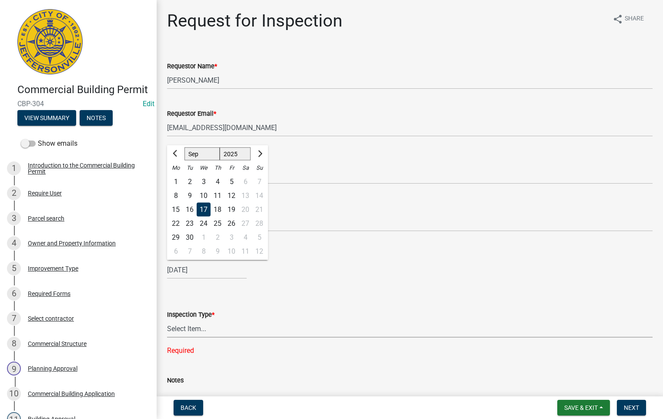
click at [184, 326] on select "Select Item... Footer Foundation Framing Final Misc" at bounding box center [410, 329] width 486 height 18
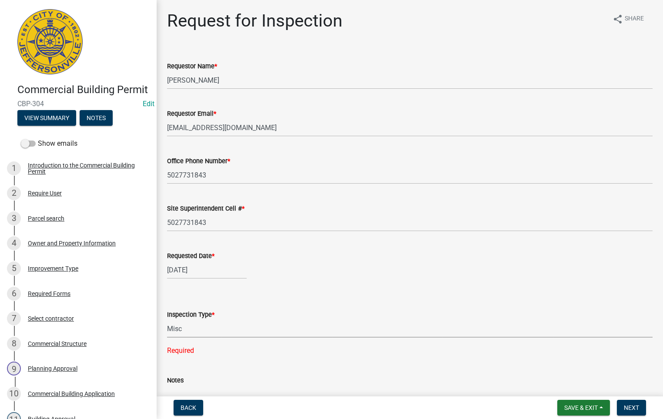
click at [167, 320] on select "Select Item... Footer Foundation Framing Final Misc" at bounding box center [410, 329] width 486 height 18
select select "63bbc40c-1f45-4bda-8284-fb85545ffc9a"
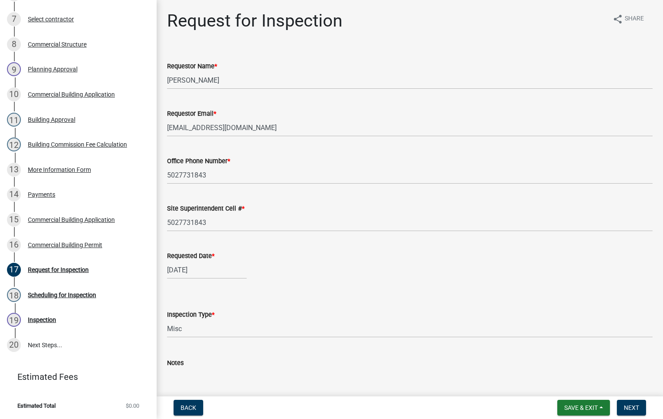
click at [187, 375] on textarea "Notes" at bounding box center [410, 388] width 486 height 41
type textarea "TCO"
click at [206, 271] on div "[DATE]" at bounding box center [207, 270] width 80 height 18
select select "9"
select select "2025"
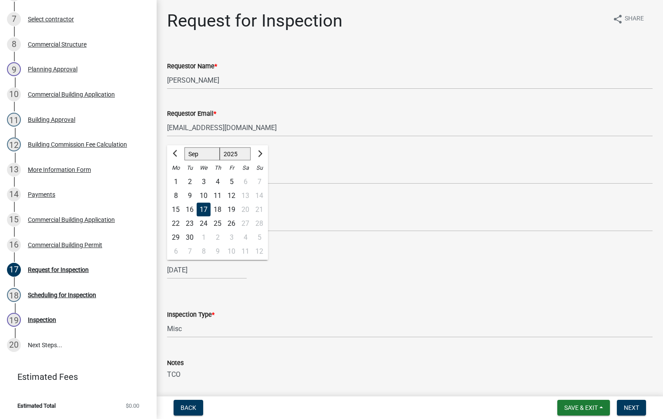
click at [230, 194] on div "12" at bounding box center [231, 196] width 14 height 14
type input "[DATE]"
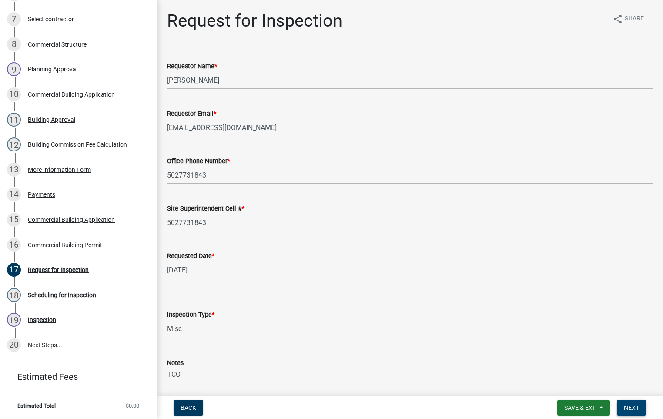
click at [629, 409] on span "Next" at bounding box center [631, 407] width 15 height 7
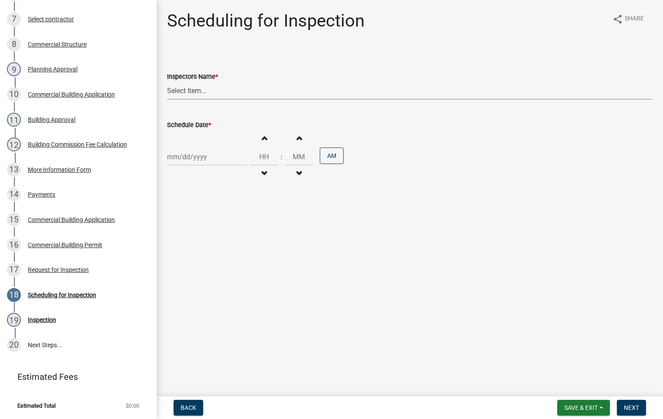
click at [194, 87] on select "Select Item... [PERSON_NAME] ([PERSON_NAME]) [PERSON_NAME] ([PERSON_NAME]) mkru…" at bounding box center [410, 91] width 486 height 18
select select "fdb3bcc6-ce93-4663-8a18-5c08884dd177"
click at [167, 82] on select "Select Item... [PERSON_NAME] ([PERSON_NAME]) [PERSON_NAME] ([PERSON_NAME]) mkru…" at bounding box center [410, 91] width 486 height 18
select select "9"
select select "2025"
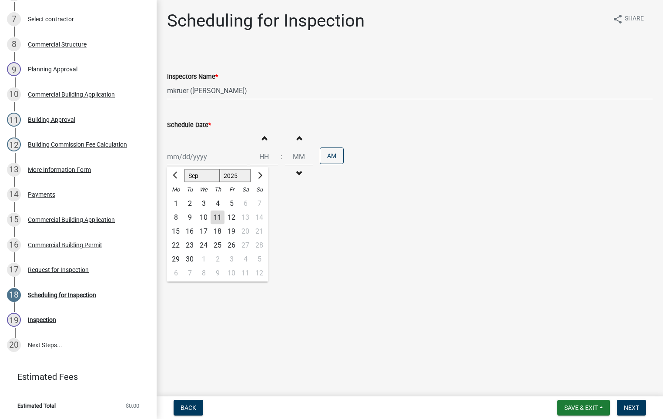
click at [198, 159] on div "[PERSON_NAME] Feb Mar Apr [PERSON_NAME][DATE] Oct Nov [DATE] 1526 1527 1528 152…" at bounding box center [207, 157] width 80 height 18
click at [232, 215] on div "12" at bounding box center [231, 218] width 14 height 14
type input "[DATE]"
click at [262, 173] on span "button" at bounding box center [264, 173] width 4 height 7
type input "11"
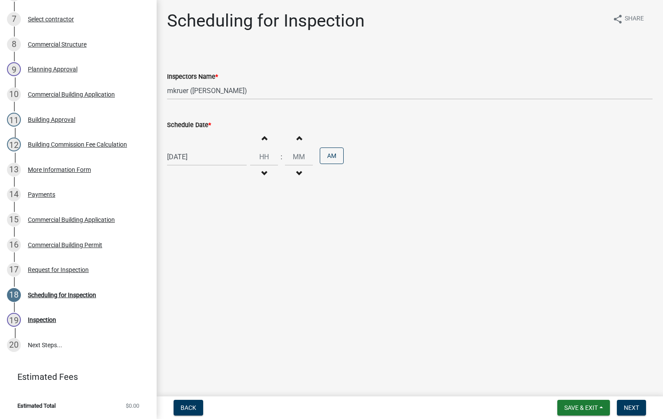
type input "00"
click at [262, 173] on span "button" at bounding box center [264, 173] width 4 height 7
type input "10"
click at [327, 153] on button "PM" at bounding box center [332, 155] width 24 height 17
click at [636, 405] on span "Next" at bounding box center [631, 407] width 15 height 7
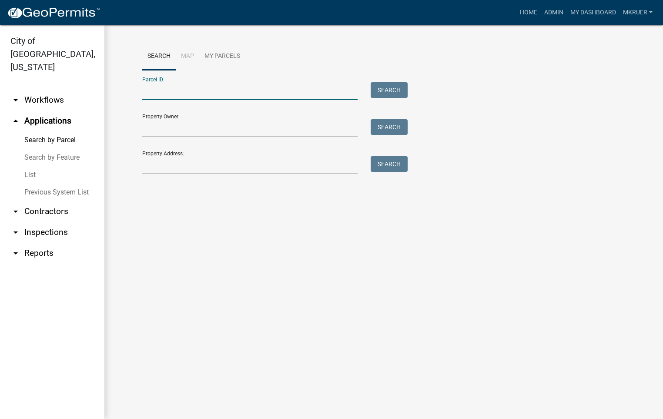
paste input "10-42-03-900-024.000-039"
type input "10-42-03-900-024.000-039"
click at [384, 89] on button "Search" at bounding box center [389, 90] width 37 height 16
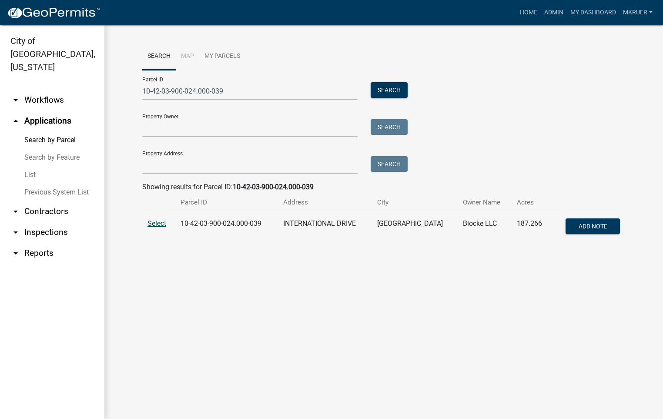
click at [158, 223] on span "Select" at bounding box center [156, 223] width 19 height 8
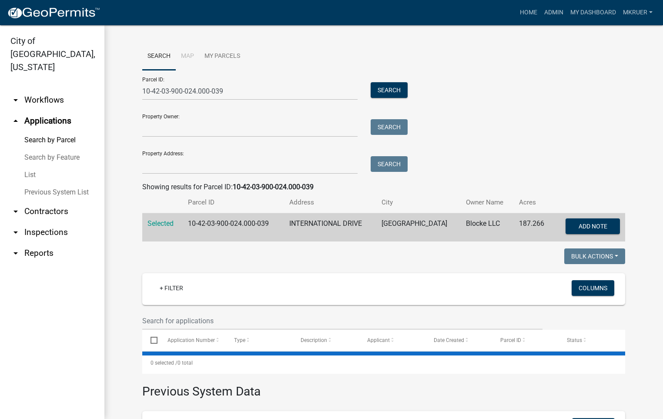
select select "3: 100"
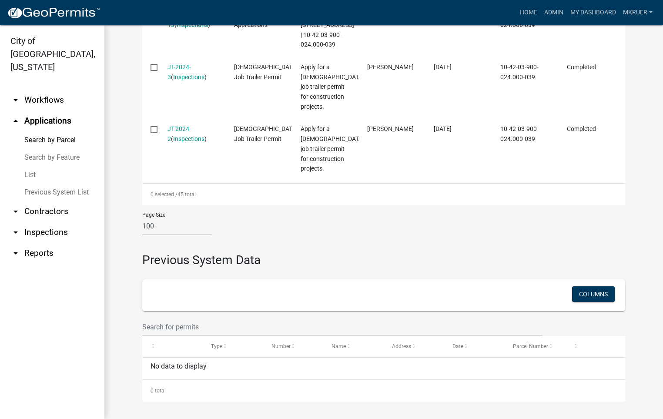
scroll to position [2793, 0]
click at [160, 226] on select "10 25 50 100" at bounding box center [177, 227] width 70 height 18
click at [290, 224] on div "Page Size 10 25 50 100" at bounding box center [384, 223] width 496 height 37
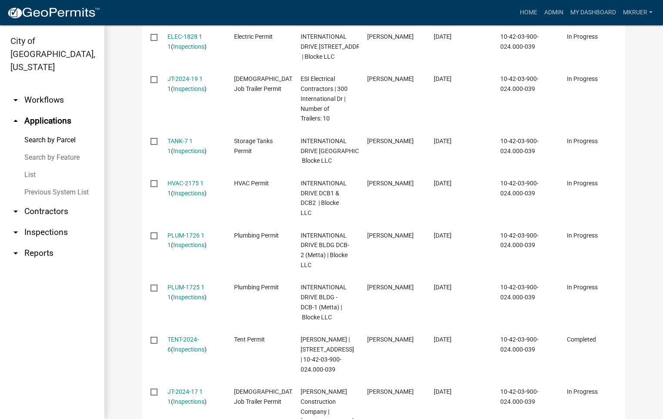
scroll to position [966, 0]
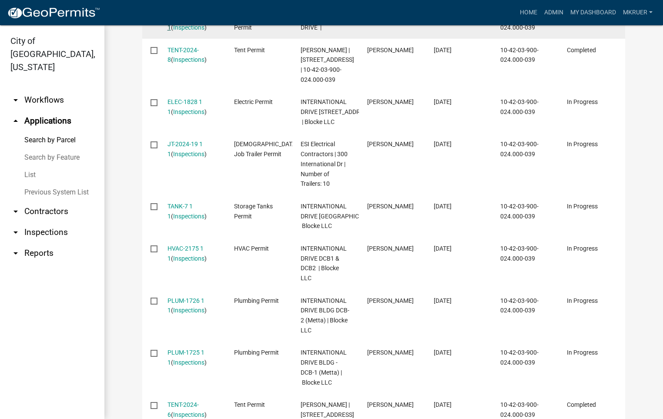
click at [175, 31] on link "317499 1 1" at bounding box center [180, 22] width 26 height 17
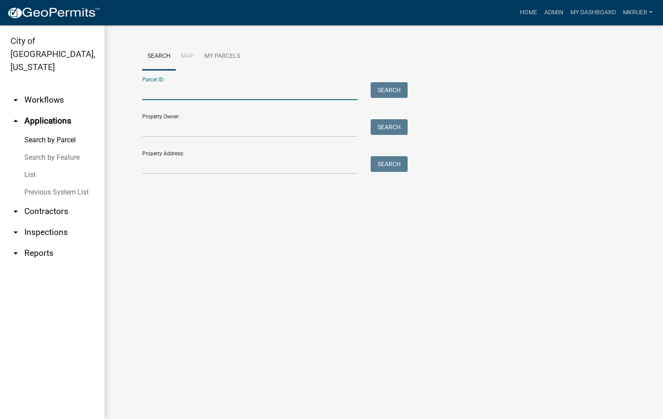
paste input "10-42-03-900-024.000-039"
type input "10-42-03-900-024.000-039"
click at [389, 90] on button "Search" at bounding box center [389, 90] width 37 height 16
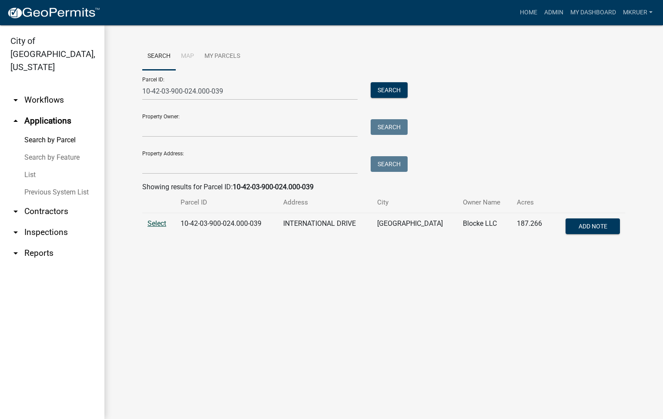
click at [157, 225] on span "Select" at bounding box center [156, 223] width 19 height 8
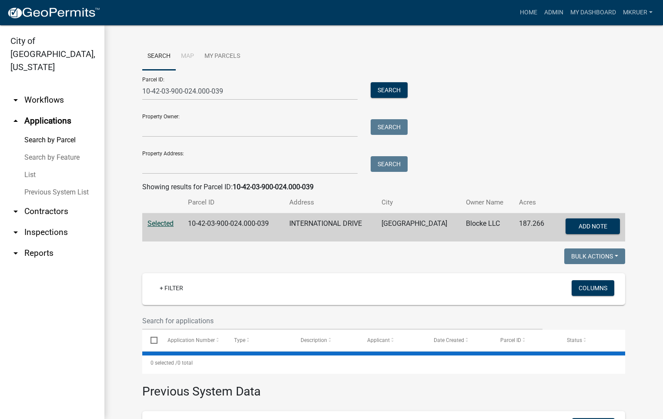
select select "3: 100"
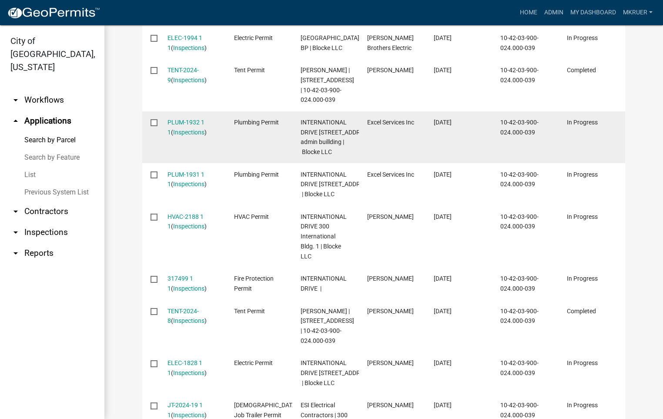
scroll to position [770, 0]
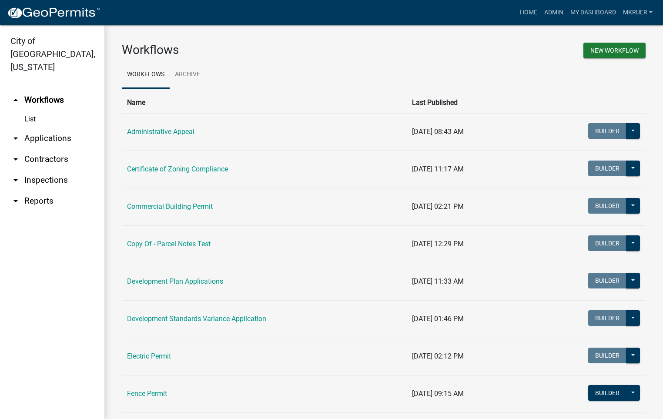
click at [40, 170] on link "arrow_drop_down Inspections" at bounding box center [52, 180] width 104 height 21
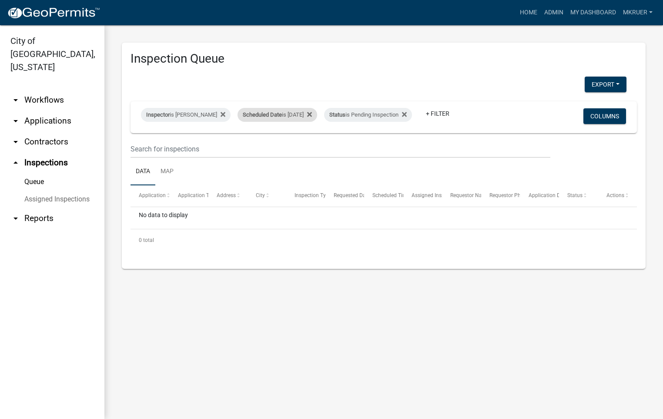
click at [299, 108] on div "Scheduled Date is [DATE]" at bounding box center [278, 115] width 80 height 14
click at [296, 141] on input "[DATE]" at bounding box center [271, 141] width 61 height 18
type input "[DATE]"
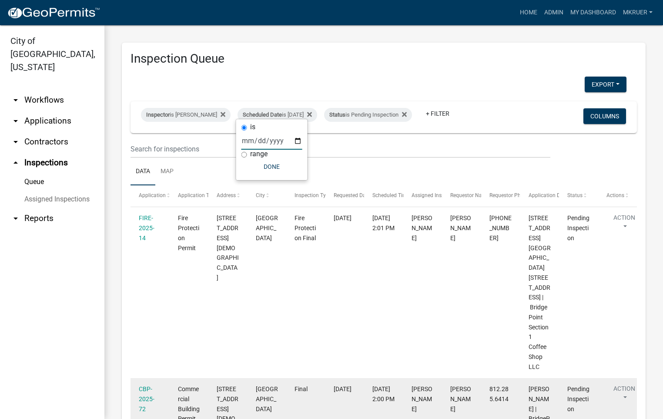
scroll to position [65, 0]
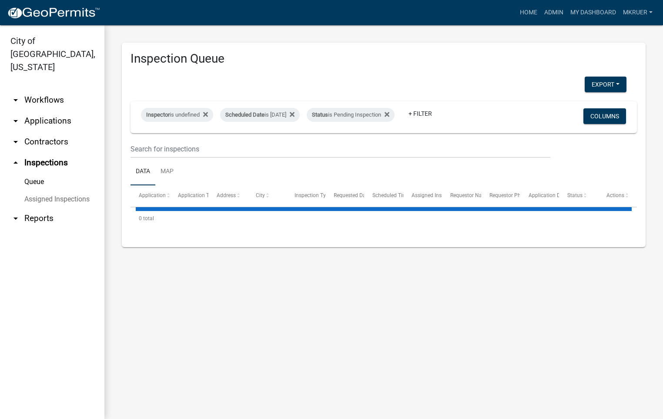
select select "3: 100"
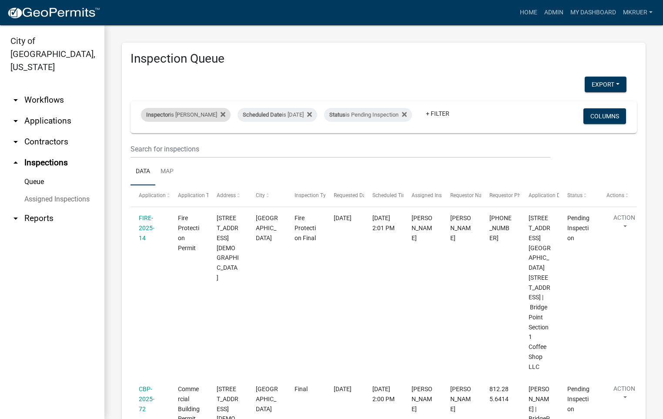
click at [195, 108] on div "Inspector is Mike Kruer" at bounding box center [186, 115] width 90 height 14
click at [166, 149] on select "Select an option None Shawn Jeremy Ramsey Mary Frey Chad Reischl Mike Kruer Har…" at bounding box center [179, 150] width 87 height 18
click at [142, 141] on select "Select an option None Shawn Jeremy Ramsey Mary Frey Chad Reischl Mike Kruer Har…" at bounding box center [179, 150] width 87 height 18
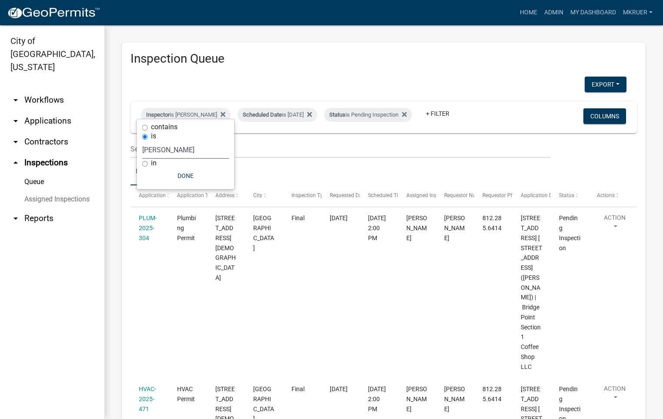
click at [185, 149] on select "Select an option None Shawn Jeremy Ramsey Mary Frey Chad Reischl Mike Kruer Har…" at bounding box center [185, 150] width 87 height 18
click at [142, 141] on select "Select an option None Shawn Jeremy Ramsey Mary Frey Chad Reischl Mike Kruer Har…" at bounding box center [185, 150] width 87 height 18
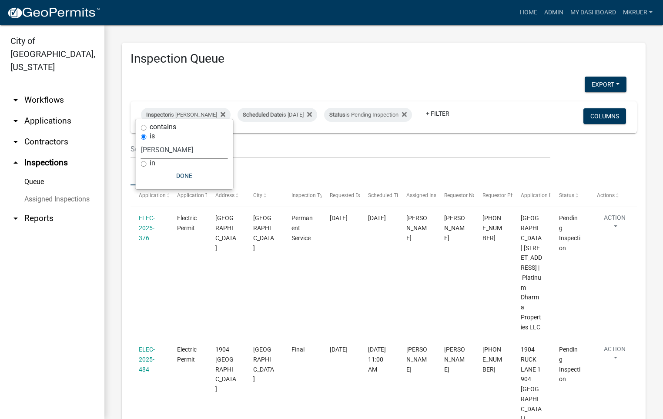
click at [173, 151] on select "Select an option None Shawn Jeremy Ramsey Mary Frey Chad Reischl Mike Kruer Har…" at bounding box center [184, 150] width 87 height 18
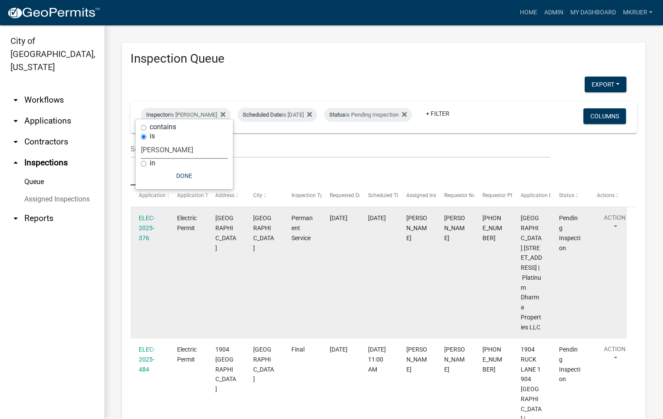
select select "fdb3bcc6-ce93-4663-8a18-5c08884dd177"
click at [141, 141] on select "Select an option None Shawn Jeremy Ramsey Mary Frey Chad Reischl Mike Kruer Har…" at bounding box center [184, 150] width 87 height 18
select select "3: 100"
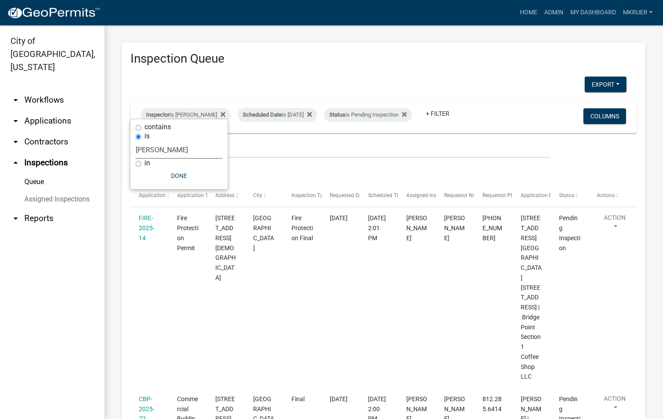
click at [50, 111] on link "arrow_drop_down Applications" at bounding box center [52, 121] width 104 height 21
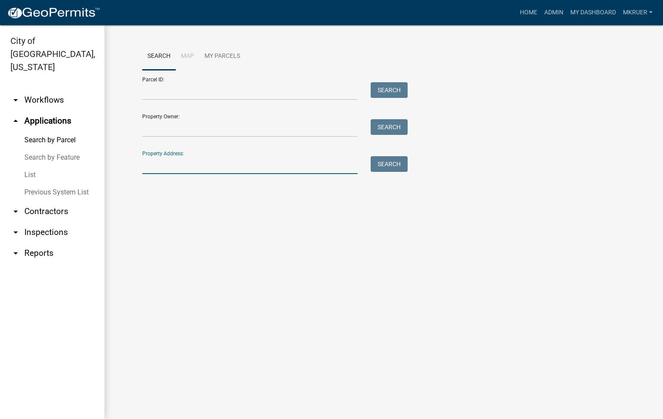
click at [185, 164] on input "Property Address:" at bounding box center [249, 165] width 215 height 18
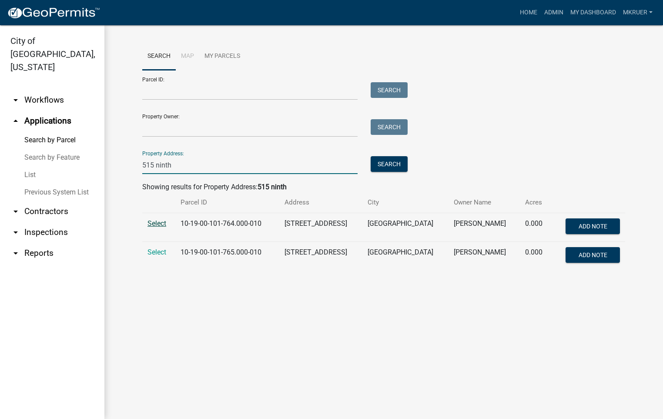
type input "515 ninth"
click at [157, 223] on span "Select" at bounding box center [156, 223] width 19 height 8
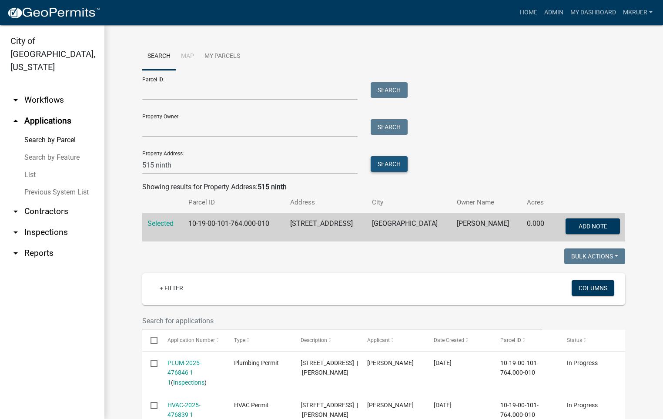
click at [387, 166] on button "Search" at bounding box center [389, 164] width 37 height 16
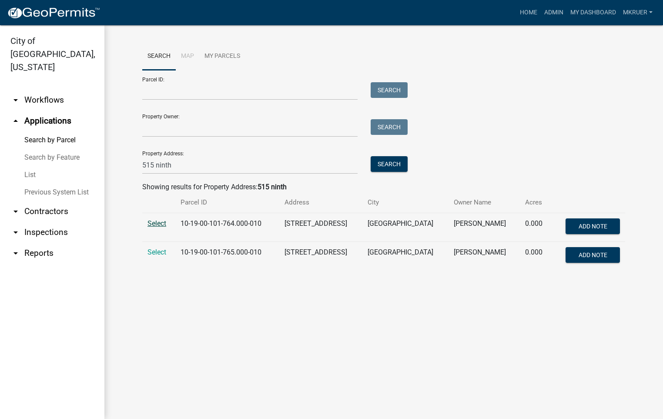
click at [157, 224] on span "Select" at bounding box center [156, 223] width 19 height 8
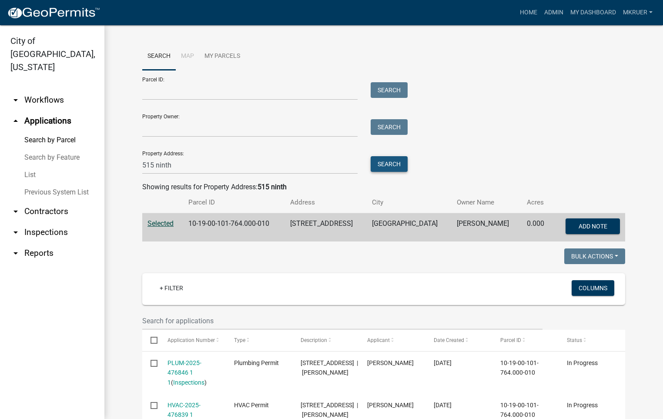
click at [382, 164] on button "Search" at bounding box center [389, 164] width 37 height 16
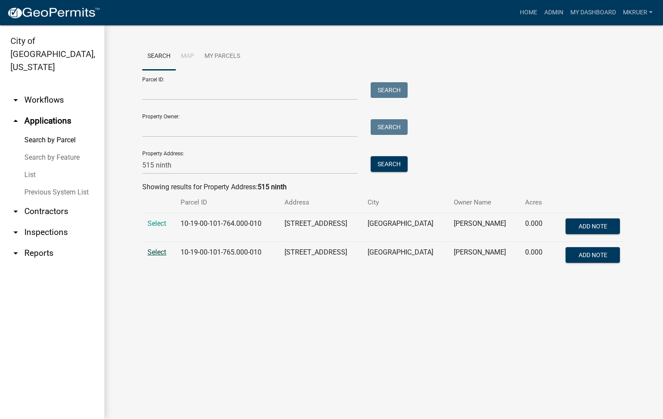
click at [153, 253] on span "Select" at bounding box center [156, 252] width 19 height 8
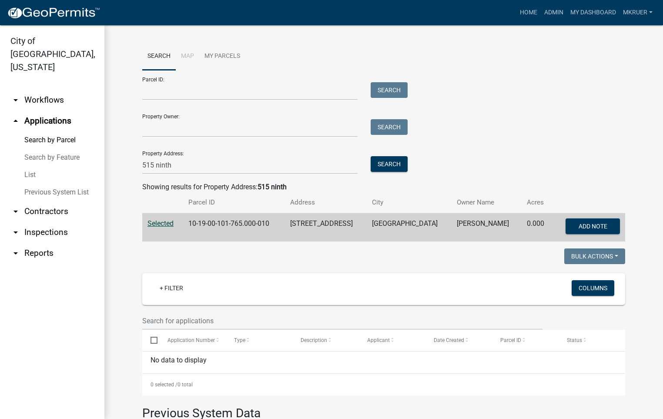
click at [157, 223] on span "Selected" at bounding box center [160, 223] width 26 height 8
click at [157, 222] on span "Selected" at bounding box center [160, 223] width 26 height 8
click at [375, 164] on button "Search" at bounding box center [389, 164] width 37 height 16
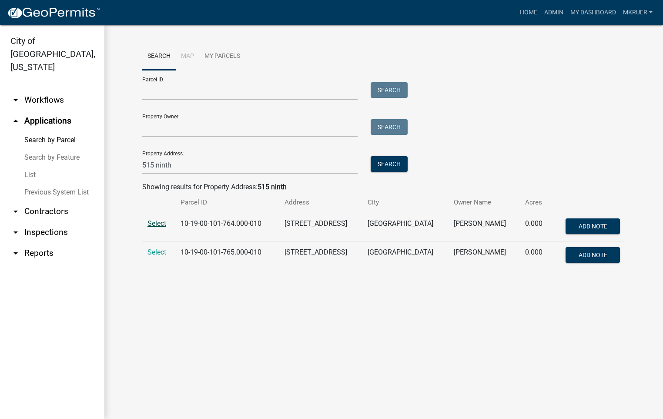
click at [157, 221] on span "Select" at bounding box center [156, 223] width 19 height 8
